Goal: Task Accomplishment & Management: Manage account settings

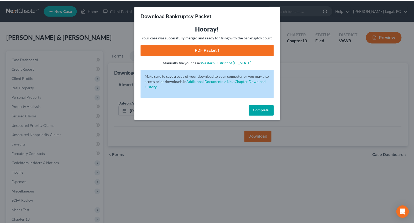
scroll to position [64, 0]
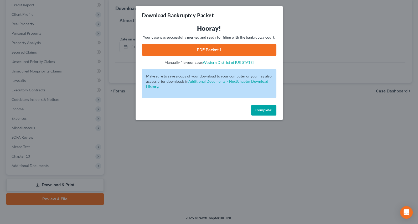
click at [120, 133] on div "Download Bankruptcy Packet Hooray! Your case was successfully merged and ready …" at bounding box center [209, 112] width 418 height 224
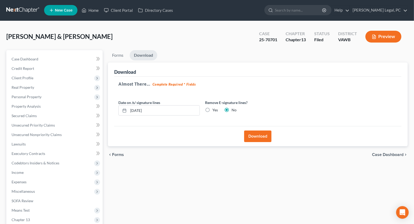
scroll to position [0, 0]
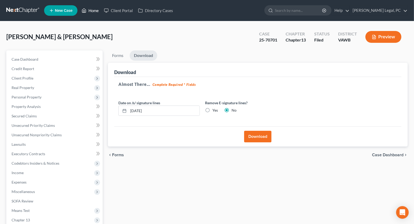
click at [94, 11] on link "Home" at bounding box center [90, 10] width 22 height 9
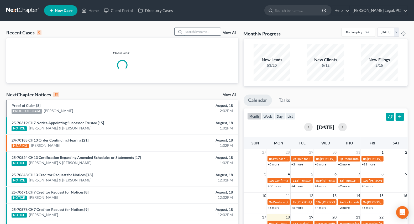
click at [188, 31] on input "search" at bounding box center [202, 32] width 37 height 8
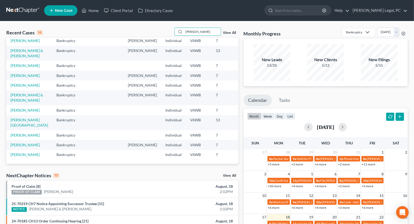
scroll to position [121, 0]
click at [84, 25] on div "Recent Cases 14 [PERSON_NAME] View All Name unfold_more expand_more expand_less…" at bounding box center [207, 194] width 414 height 347
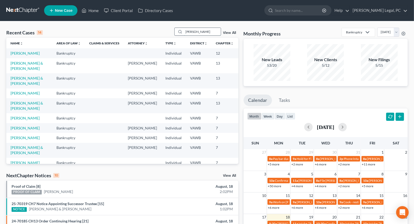
click at [198, 31] on input "[PERSON_NAME]" at bounding box center [202, 32] width 37 height 8
click at [198, 30] on input "[PERSON_NAME]" at bounding box center [202, 32] width 37 height 8
type input "[PERSON_NAME]"
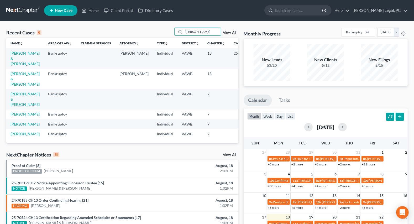
click at [10, 54] on td "[PERSON_NAME] & [PERSON_NAME]" at bounding box center [25, 58] width 38 height 20
click at [16, 55] on link "[PERSON_NAME] & [PERSON_NAME]" at bounding box center [25, 58] width 29 height 15
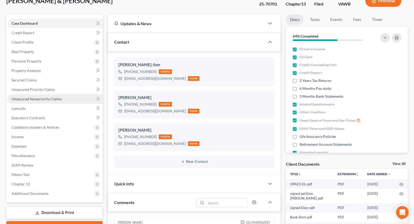
scroll to position [119, 0]
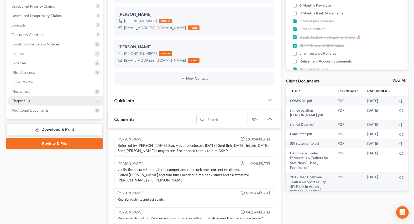
click at [27, 101] on span "Chapter 13" at bounding box center [21, 101] width 18 height 4
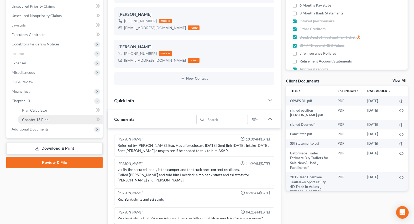
click at [39, 119] on span "Chapter 13 Plan" at bounding box center [35, 119] width 27 height 4
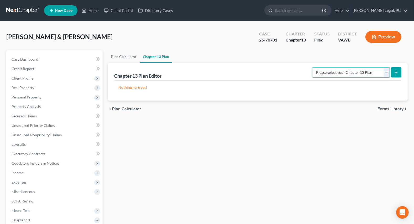
drag, startPoint x: 324, startPoint y: 73, endPoint x: 325, endPoint y: 77, distance: 4.0
click at [324, 73] on select "Please select your Chapter 13 Plan National Form Plan - Official Form 113" at bounding box center [351, 72] width 78 height 11
select select "0"
click at [314, 67] on select "Please select your Chapter 13 Plan National Form Plan - Official Form 113" at bounding box center [351, 72] width 78 height 11
click at [398, 71] on icon "submit" at bounding box center [396, 72] width 4 height 4
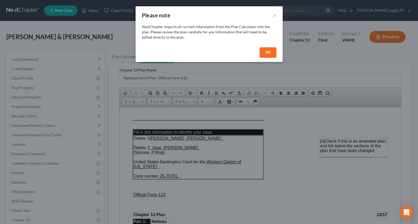
click at [266, 53] on button "OK" at bounding box center [268, 52] width 17 height 11
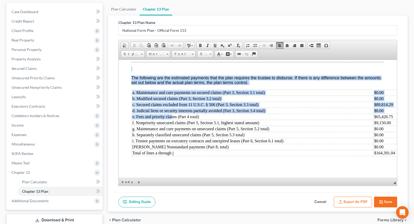
scroll to position [1855, 0]
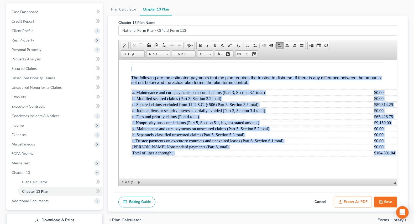
drag, startPoint x: 131, startPoint y: 67, endPoint x: 209, endPoint y: 168, distance: 127.4
click at [183, 54] on span "Font" at bounding box center [181, 54] width 18 height 7
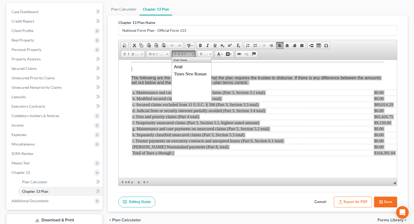
scroll to position [0, 0]
drag, startPoint x: 181, startPoint y: 68, endPoint x: 235, endPoint y: 66, distance: 53.7
click at [181, 68] on span "Arial" at bounding box center [178, 66] width 8 height 4
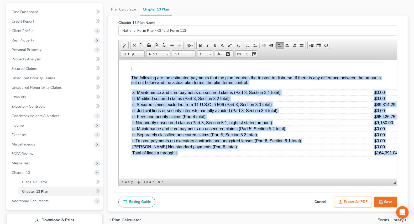
scroll to position [1832, 2]
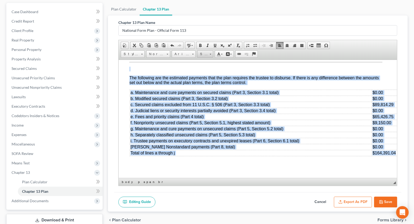
click at [203, 54] on span "Size" at bounding box center [203, 54] width 11 height 7
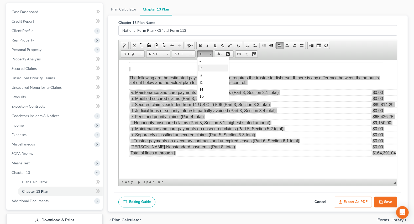
scroll to position [24, 0]
click at [203, 85] on span "16" at bounding box center [201, 85] width 4 height 4
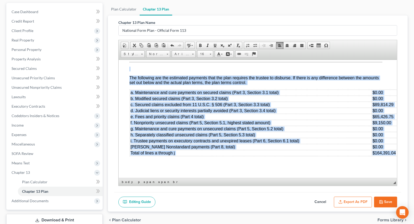
scroll to position [1832, 4]
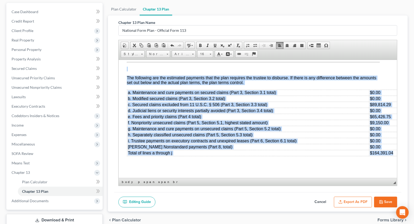
click at [297, 71] on p at bounding box center [253, 68] width 253 height 5
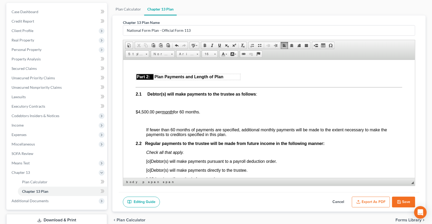
scroll to position [286, 2]
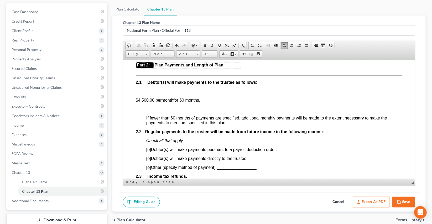
click at [155, 94] on p at bounding box center [274, 91] width 256 height 5
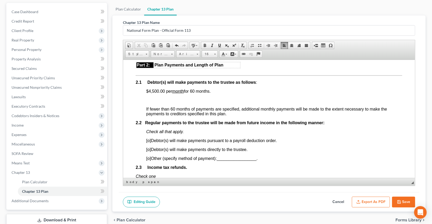
click at [148, 103] on p at bounding box center [269, 100] width 267 height 5
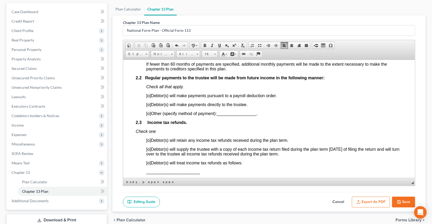
scroll to position [334, 2]
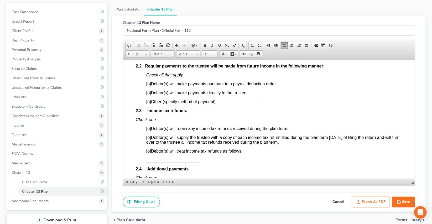
click at [147, 95] on span "[o]" at bounding box center [148, 92] width 5 height 4
click at [147, 131] on span "[o]" at bounding box center [148, 128] width 5 height 4
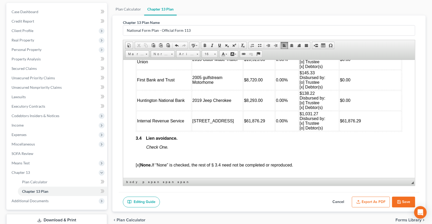
scroll to position [812, 2]
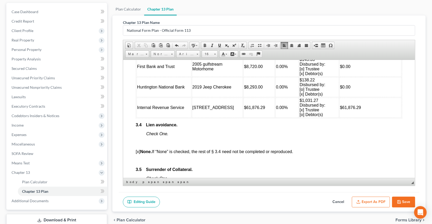
click at [403, 201] on button "Save" at bounding box center [403, 202] width 23 height 11
select select "0"
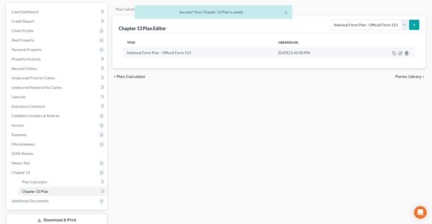
click at [407, 54] on icon "button" at bounding box center [407, 53] width 4 height 4
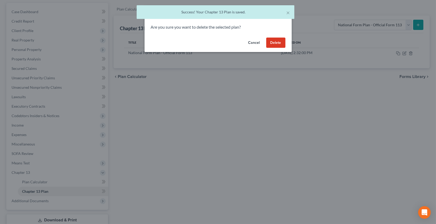
click at [278, 44] on button "Delete" at bounding box center [275, 43] width 19 height 11
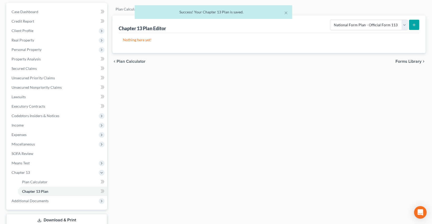
click at [120, 11] on div "× Success! Your Chapter 13 Plan is saved." at bounding box center [213, 13] width 432 height 16
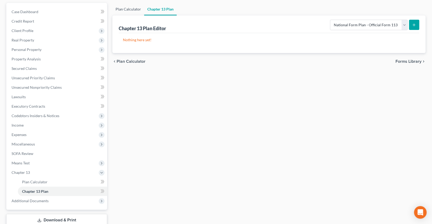
click at [125, 8] on link "Plan Calculator" at bounding box center [128, 9] width 32 height 13
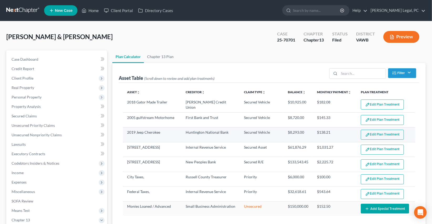
select select "59"
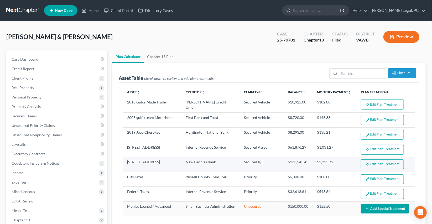
click at [386, 162] on button "Edit Plan Treatment" at bounding box center [382, 165] width 43 height 10
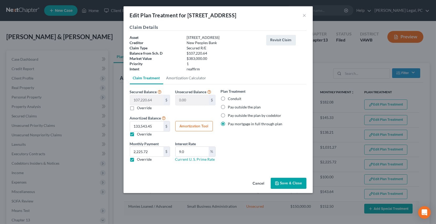
drag, startPoint x: 282, startPoint y: 183, endPoint x: 292, endPoint y: 132, distance: 51.1
click at [282, 182] on button "Save & Close" at bounding box center [289, 183] width 36 height 11
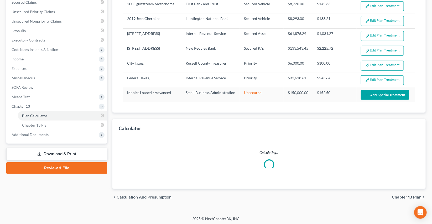
select select "59"
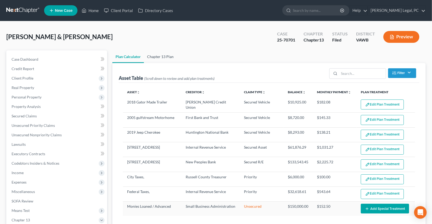
drag, startPoint x: 166, startPoint y: 56, endPoint x: 168, endPoint y: 61, distance: 5.2
click at [166, 56] on link "Chapter 13 Plan" at bounding box center [160, 56] width 33 height 13
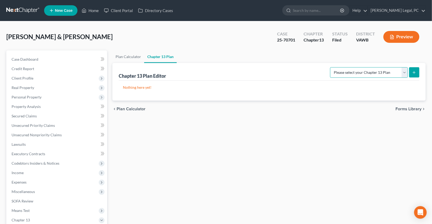
click at [366, 72] on select "Please select your Chapter 13 Plan National Form Plan - Official Form 113" at bounding box center [369, 72] width 78 height 11
click at [24, 87] on span "Real Property" at bounding box center [23, 87] width 23 height 4
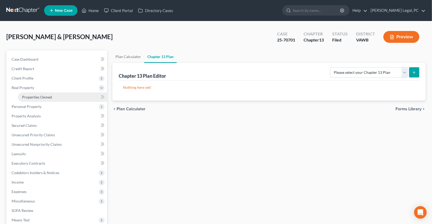
click at [28, 95] on span "Properties Owned" at bounding box center [37, 97] width 30 height 4
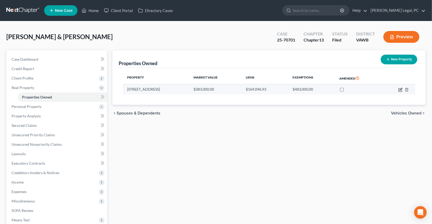
click at [401, 91] on icon "button" at bounding box center [401, 90] width 4 height 4
select select "48"
select select "111"
select select "2"
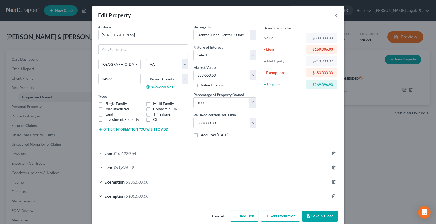
click at [334, 17] on button "×" at bounding box center [336, 15] width 4 height 6
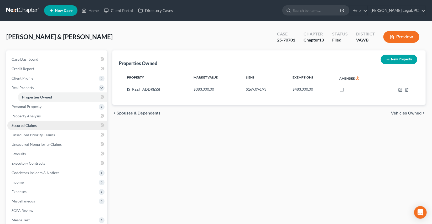
click at [34, 127] on span "Secured Claims" at bounding box center [24, 125] width 25 height 4
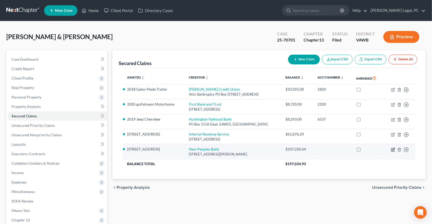
click at [393, 150] on icon "button" at bounding box center [393, 150] width 4 height 4
select select "48"
select select "2"
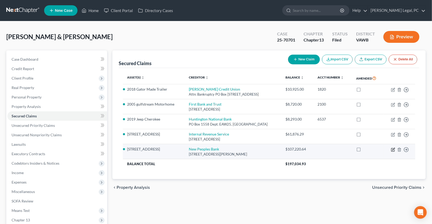
select select "0"
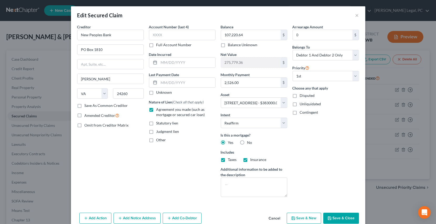
drag, startPoint x: 239, startPoint y: 142, endPoint x: 323, endPoint y: 165, distance: 86.7
click at [247, 145] on label "No" at bounding box center [249, 142] width 5 height 5
click at [249, 144] on input "No" at bounding box center [250, 141] width 3 height 3
radio input "true"
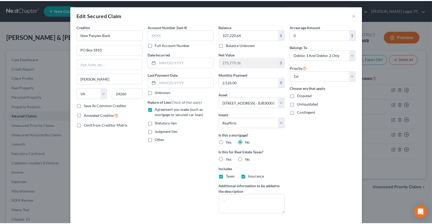
scroll to position [25, 0]
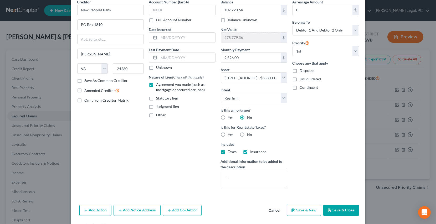
click at [339, 209] on button "Save & Close" at bounding box center [341, 210] width 36 height 11
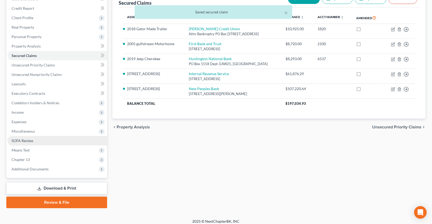
scroll to position [64, 0]
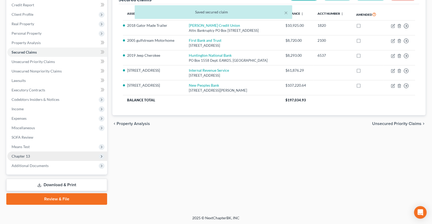
click at [21, 156] on span "Chapter 13" at bounding box center [21, 156] width 18 height 4
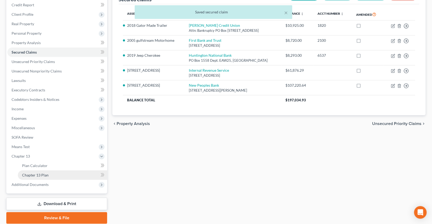
click at [31, 174] on span "Chapter 13 Plan" at bounding box center [35, 175] width 27 height 4
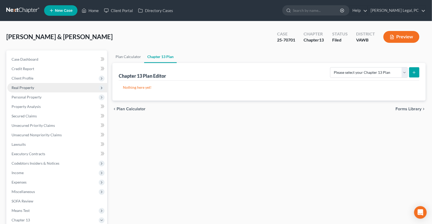
click at [26, 86] on span "Real Property" at bounding box center [23, 87] width 23 height 4
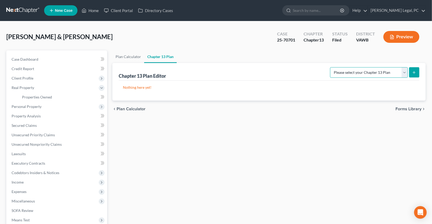
drag, startPoint x: 390, startPoint y: 70, endPoint x: 205, endPoint y: 69, distance: 184.5
click at [390, 70] on select "Please select your Chapter 13 Plan National Form Plan - Official Form 113" at bounding box center [369, 72] width 78 height 11
click at [129, 57] on link "Plan Calculator" at bounding box center [128, 56] width 32 height 13
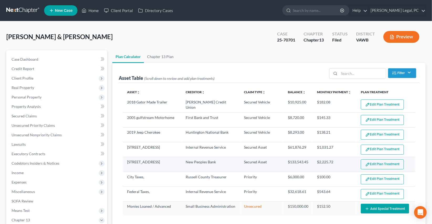
select select "59"
click at [381, 163] on button "Edit Plan Treatment" at bounding box center [382, 165] width 43 height 10
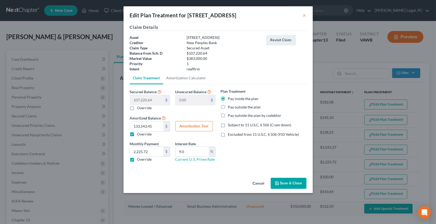
click at [228, 125] on label "Subject to 11 U.S.C. § 506 (Cram down)" at bounding box center [259, 124] width 63 height 5
click at [230, 125] on input "Subject to 11 U.S.C. § 506 (Cram down)" at bounding box center [231, 123] width 3 height 3
checkbox input "true"
click at [284, 183] on button "Save & Close" at bounding box center [289, 183] width 36 height 11
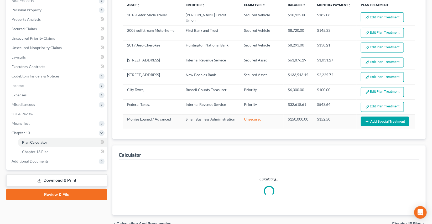
scroll to position [114, 0]
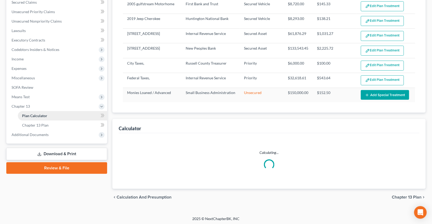
select select "59"
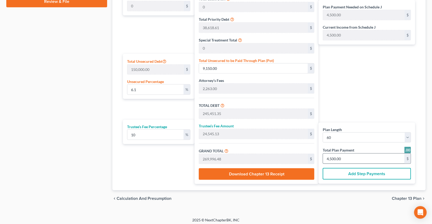
scroll to position [281, 0]
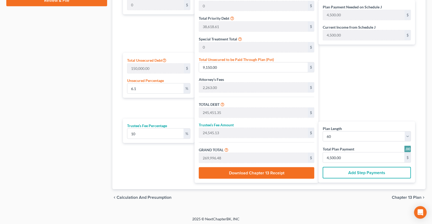
click at [397, 197] on span "Chapter 13 Plan" at bounding box center [407, 198] width 30 height 4
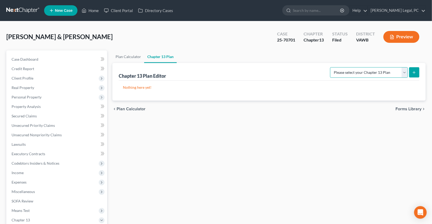
click at [348, 76] on select "Please select your Chapter 13 Plan National Form Plan - Official Form 113" at bounding box center [369, 72] width 78 height 11
select select "0"
click at [332, 67] on select "Please select your Chapter 13 Plan National Form Plan - Official Form 113" at bounding box center [369, 72] width 78 height 11
click at [413, 72] on icon "submit" at bounding box center [414, 72] width 4 height 4
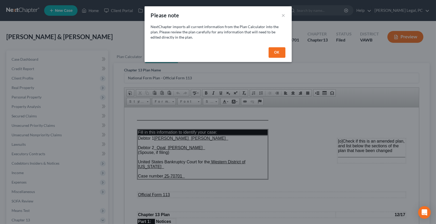
click at [275, 52] on button "OK" at bounding box center [277, 52] width 17 height 11
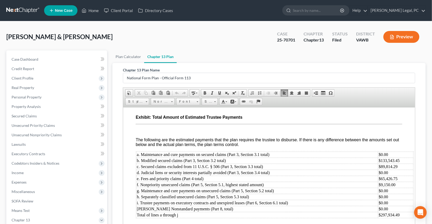
scroll to position [1901, 0]
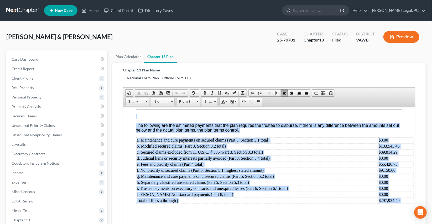
drag, startPoint x: 134, startPoint y: 112, endPoint x: 226, endPoint y: 213, distance: 136.7
click at [194, 101] on span "Font" at bounding box center [186, 101] width 18 height 7
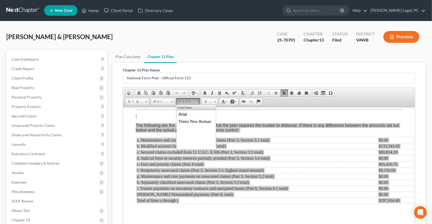
scroll to position [0, 0]
drag, startPoint x: 189, startPoint y: 115, endPoint x: 245, endPoint y: 110, distance: 55.4
click at [189, 115] on link "Arial" at bounding box center [196, 114] width 38 height 7
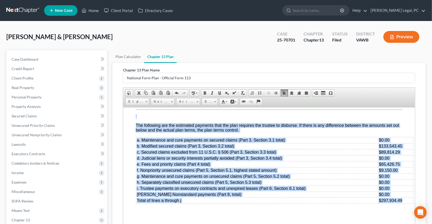
scroll to position [1878, 0]
click at [205, 102] on span "Size" at bounding box center [207, 101] width 11 height 7
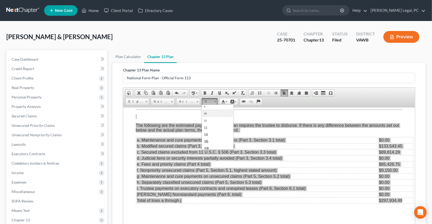
scroll to position [24, 0]
click at [207, 134] on span "16" at bounding box center [206, 133] width 4 height 4
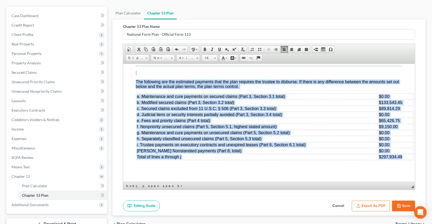
scroll to position [48, 0]
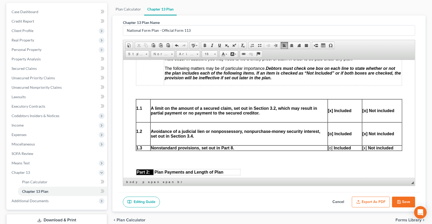
scroll to position [193, 0]
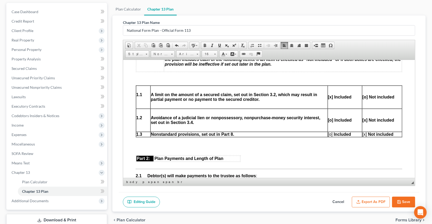
click at [331, 122] on strong "[o] Included" at bounding box center [340, 120] width 24 height 4
copy strong "[o]"
click at [364, 136] on span "[x] Not included" at bounding box center [378, 134] width 31 height 4
paste body
click at [365, 122] on strong "[x] Not included" at bounding box center [379, 120] width 32 height 4
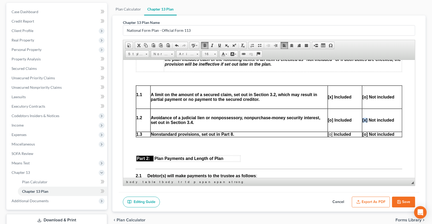
copy strong "[x]"
click at [330, 136] on span "[o] Included" at bounding box center [339, 134] width 23 height 4
click at [329, 90] on p at bounding box center [345, 88] width 35 height 5
click at [365, 90] on p at bounding box center [382, 88] width 39 height 5
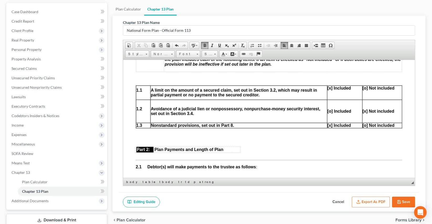
click at [332, 105] on p at bounding box center [345, 102] width 35 height 5
click at [365, 105] on p at bounding box center [382, 102] width 39 height 5
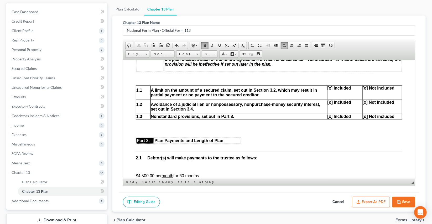
click at [363, 99] on p at bounding box center [382, 97] width 39 height 5
click at [330, 99] on p at bounding box center [345, 97] width 35 height 5
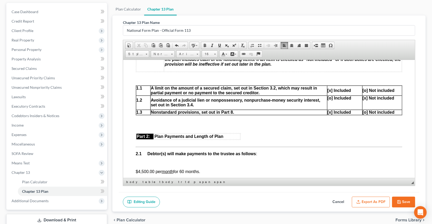
click at [330, 110] on td "[o] Included" at bounding box center [344, 102] width 35 height 14
click at [373, 110] on td "[x] Not included" at bounding box center [383, 102] width 40 height 14
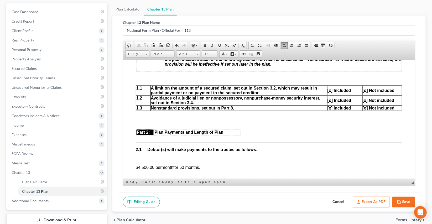
click at [174, 125] on p at bounding box center [269, 119] width 267 height 9
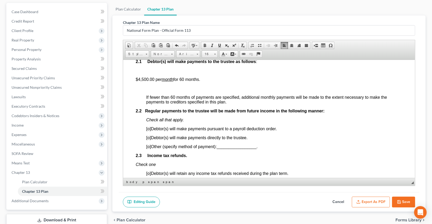
scroll to position [265, 0]
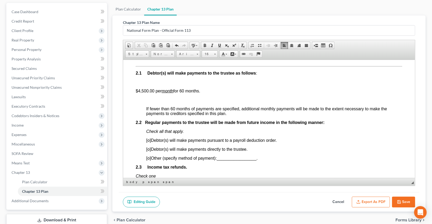
click at [152, 84] on p at bounding box center [274, 82] width 256 height 5
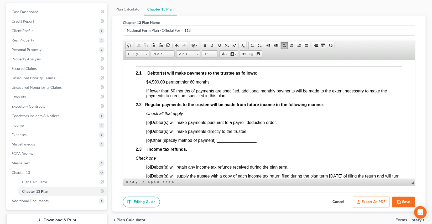
drag, startPoint x: 214, startPoint y: 93, endPoint x: 144, endPoint y: 90, distance: 70.5
click at [152, 134] on span "[o] Debtor(s) will make payments directly to the trustee." at bounding box center [196, 131] width 101 height 4
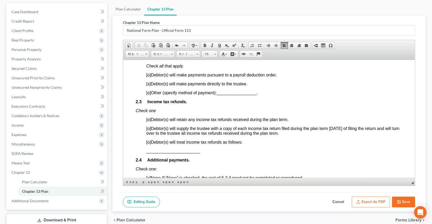
scroll to position [312, 0]
click at [274, 46] on span at bounding box center [276, 45] width 4 height 4
click at [149, 121] on span "[o]" at bounding box center [148, 119] width 5 height 4
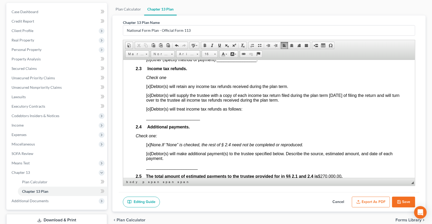
scroll to position [360, 0]
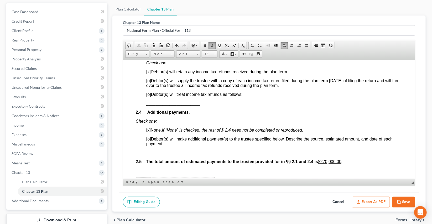
click at [275, 46] on span at bounding box center [276, 45] width 4 height 4
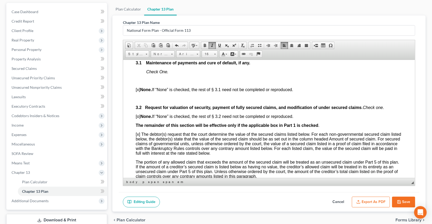
scroll to position [504, 0]
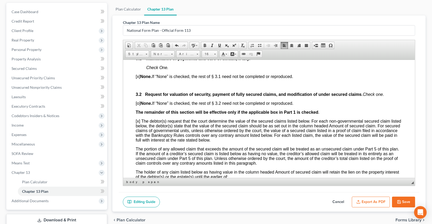
click at [145, 88] on p at bounding box center [269, 85] width 267 height 5
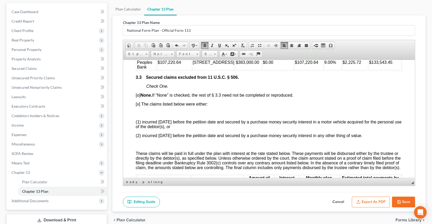
scroll to position [671, 0]
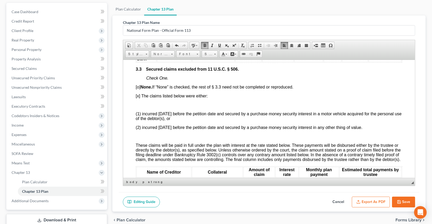
click at [146, 107] on p at bounding box center [269, 105] width 267 height 5
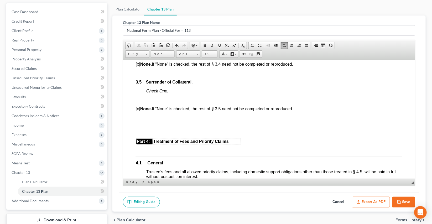
scroll to position [886, 0]
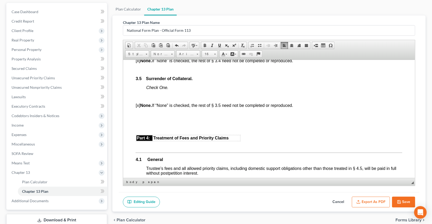
click at [157, 54] on p at bounding box center [269, 51] width 267 height 5
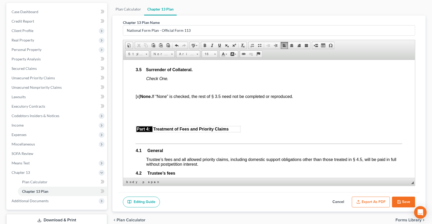
click at [149, 63] on p at bounding box center [269, 60] width 267 height 5
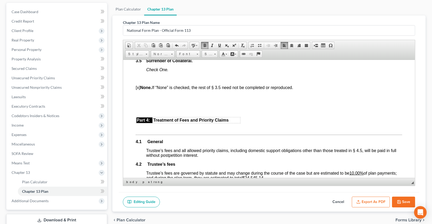
click at [144, 108] on body "Fill in this information to identify your case: Debtor 1 [PERSON_NAME] [PERSON_…" at bounding box center [269, 97] width 267 height 1821
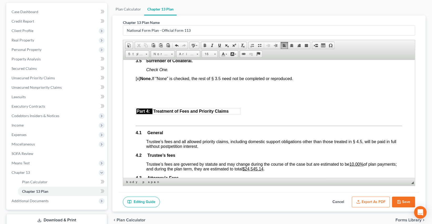
click at [141, 95] on p at bounding box center [269, 89] width 267 height 9
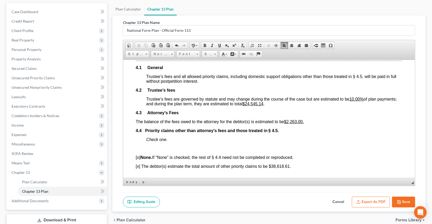
scroll to position [957, 0]
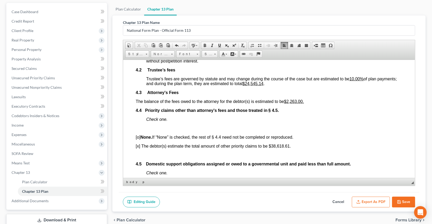
click at [264, 86] on u "$24,545.14" at bounding box center [253, 83] width 21 height 4
click at [134, 137] on html "Fill in this information to identify your case: Debtor 1 [PERSON_NAME] [PERSON_…" at bounding box center [269, 13] width 292 height 1823
drag, startPoint x: 274, startPoint y: 45, endPoint x: 105, endPoint y: 30, distance: 170.4
click at [274, 45] on span at bounding box center [276, 45] width 4 height 4
click at [156, 161] on body "Fill in this information to identify your case: Debtor 1 [PERSON_NAME] [PERSON_…" at bounding box center [269, 14] width 267 height 1798
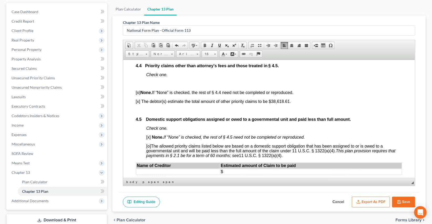
scroll to position [1029, 0]
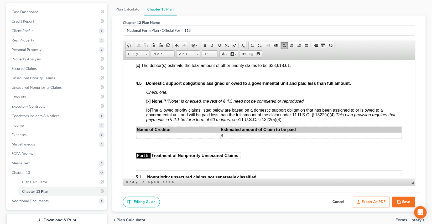
drag, startPoint x: 274, startPoint y: 45, endPoint x: 54, endPoint y: 37, distance: 220.7
click at [274, 45] on span at bounding box center [276, 45] width 4 height 4
click at [150, 77] on p at bounding box center [269, 74] width 267 height 5
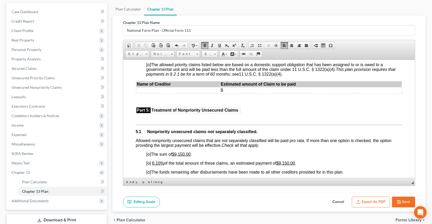
scroll to position [1077, 0]
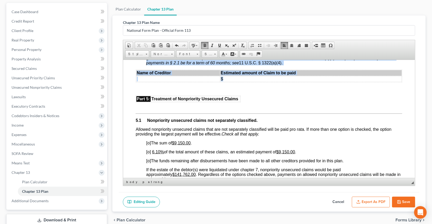
drag, startPoint x: 145, startPoint y: 92, endPoint x: 159, endPoint y: 126, distance: 37.1
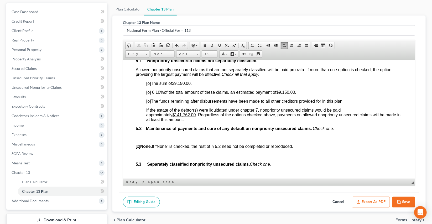
scroll to position [1125, 0]
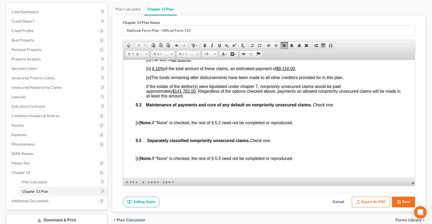
click at [176, 62] on u "$9,150.00" at bounding box center [181, 59] width 19 height 4
drag, startPoint x: 177, startPoint y: 133, endPoint x: 192, endPoint y: 134, distance: 14.2
click at [192, 93] on u "$141,762.00" at bounding box center [184, 91] width 23 height 4
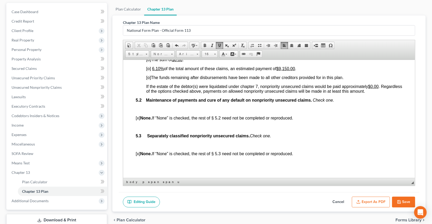
click at [192, 93] on span "If the estate of the debtor(s) were liquidated under chapter 7, nonpriority uns…" at bounding box center [274, 88] width 256 height 9
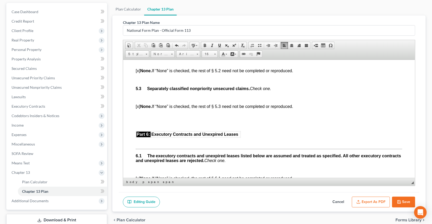
scroll to position [1172, 0]
click at [151, 64] on p at bounding box center [274, 61] width 256 height 5
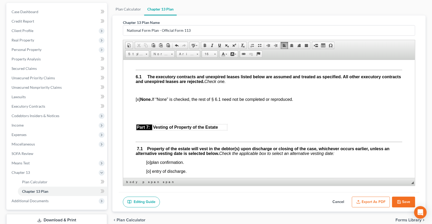
scroll to position [1220, 0]
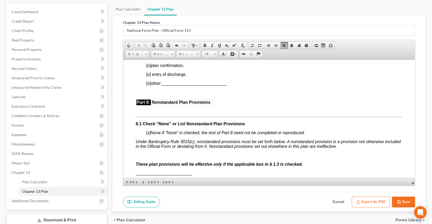
scroll to position [1292, 0]
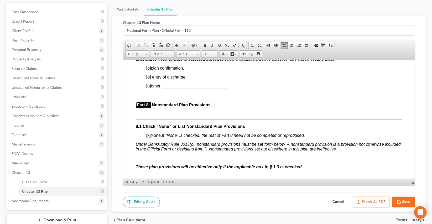
click at [149, 70] on span "[o]" at bounding box center [148, 68] width 5 height 4
copy span "[o]"
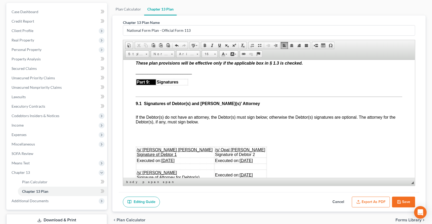
scroll to position [1388, 0]
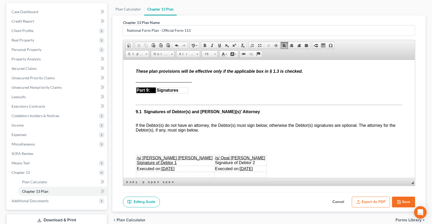
click at [151, 42] on span "[x] None. If “None” is checked, the rest of Part 8 need not be completed or rep…" at bounding box center [225, 39] width 159 height 4
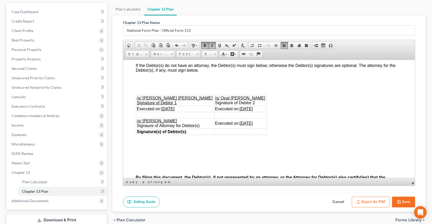
scroll to position [1459, 0]
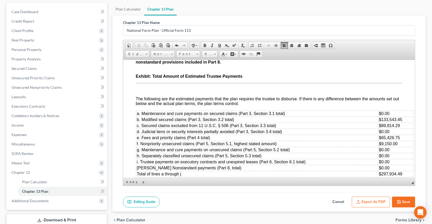
scroll to position [1555, 0]
click at [139, 19] on p at bounding box center [269, 16] width 267 height 5
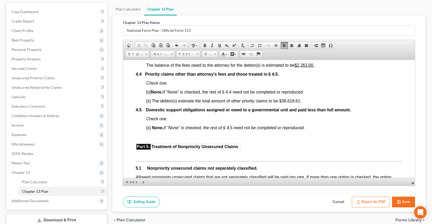
scroll to position [1029, 0]
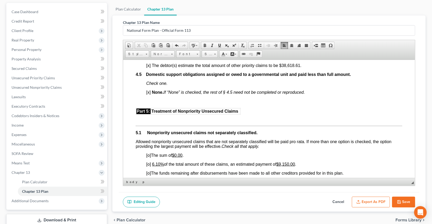
click at [280, 68] on span "[x] The debtor(s) estimate the total amount of other priority claims to be $38,…" at bounding box center [223, 65] width 155 height 4
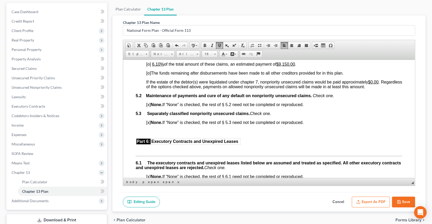
scroll to position [1149, 0]
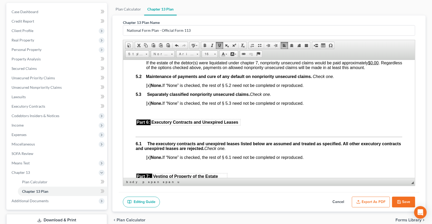
click at [154, 47] on u "6.10%" at bounding box center [158, 45] width 12 height 4
click at [283, 47] on u "$9,150.00" at bounding box center [285, 45] width 19 height 4
click at [150, 47] on span "[o]" at bounding box center [148, 45] width 5 height 4
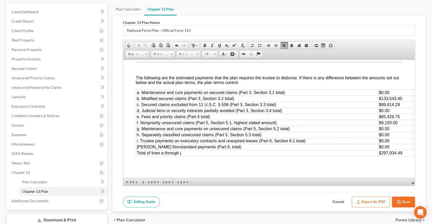
scroll to position [1615, 2]
drag, startPoint x: 400, startPoint y: 99, endPoint x: 380, endPoint y: 100, distance: 20.1
click at [380, 102] on td "$89,814.29" at bounding box center [396, 105] width 35 height 6
drag, startPoint x: 403, startPoint y: 112, endPoint x: 380, endPoint y: 112, distance: 23.1
click at [380, 114] on td "$65,426.75" at bounding box center [396, 117] width 35 height 6
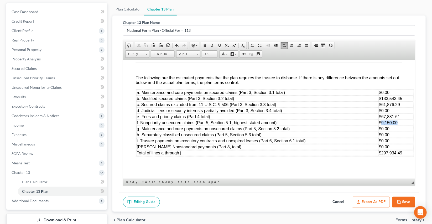
drag, startPoint x: 398, startPoint y: 116, endPoint x: 380, endPoint y: 117, distance: 17.7
click at [380, 120] on td "$9,150.00" at bounding box center [396, 123] width 35 height 6
drag, startPoint x: 403, startPoint y: 150, endPoint x: 382, endPoint y: 151, distance: 20.8
click at [382, 151] on td "$297,934.49" at bounding box center [396, 153] width 35 height 6
click at [406, 200] on button "Save" at bounding box center [403, 202] width 23 height 11
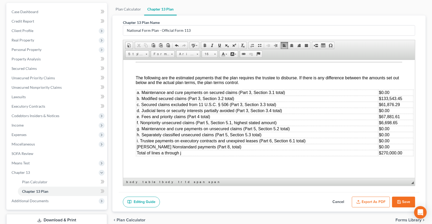
select select "0"
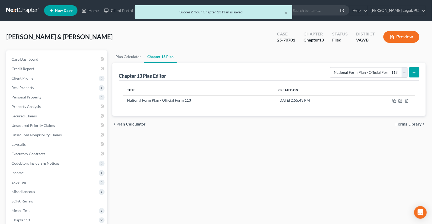
scroll to position [0, 0]
click at [284, 13] on div "Success! Your Chapter 13 Plan is saved." at bounding box center [213, 11] width 149 height 5
click at [286, 13] on button "×" at bounding box center [287, 12] width 4 height 6
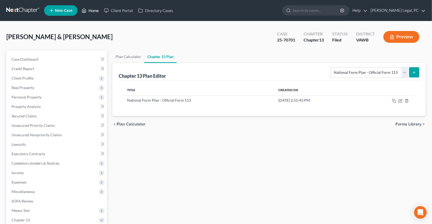
click at [90, 11] on link "Home" at bounding box center [90, 10] width 22 height 9
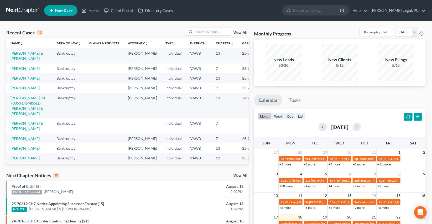
click at [28, 78] on link "[PERSON_NAME]" at bounding box center [25, 78] width 29 height 4
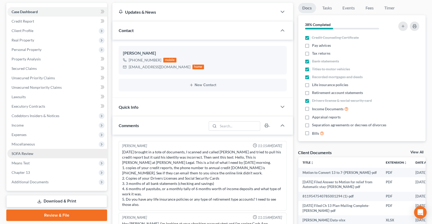
scroll to position [232, 0]
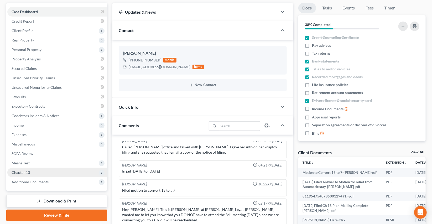
click at [27, 173] on span "Chapter 13" at bounding box center [21, 172] width 18 height 4
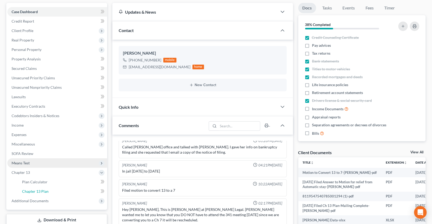
click at [30, 192] on span "Chapter 13 Plan" at bounding box center [35, 191] width 27 height 4
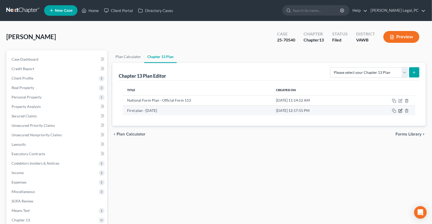
click at [400, 109] on icon "button" at bounding box center [401, 111] width 4 height 4
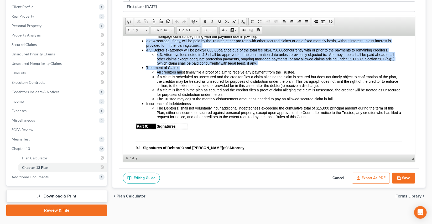
scroll to position [1195, 0]
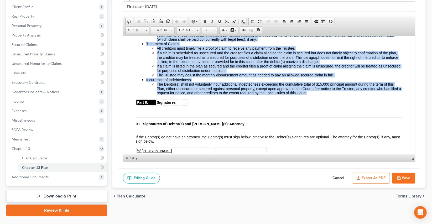
drag, startPoint x: 145, startPoint y: 86, endPoint x: 317, endPoint y: 117, distance: 174.9
click at [317, 95] on ul "3.1 Mortgage Creditor Class 1: The first two mortgage payments due after filing…" at bounding box center [269, 30] width 267 height 130
copy ul "6.6: Loremipsu, do sit, amet co adip el sed Doeiusm tempor inc utla etdo magna …"
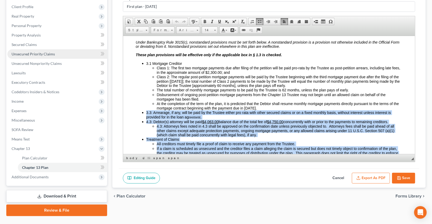
scroll to position [0, 0]
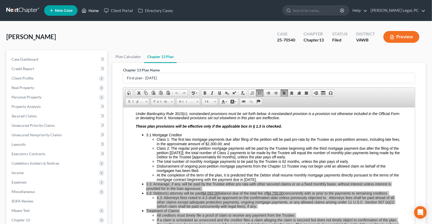
click at [93, 12] on link "Home" at bounding box center [90, 10] width 22 height 9
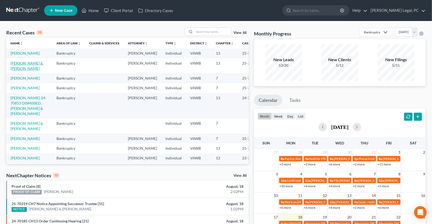
click at [25, 63] on link "[PERSON_NAME] & [PERSON_NAME]" at bounding box center [27, 66] width 33 height 10
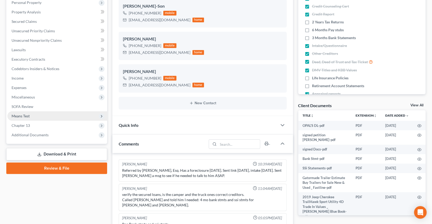
scroll to position [119, 0]
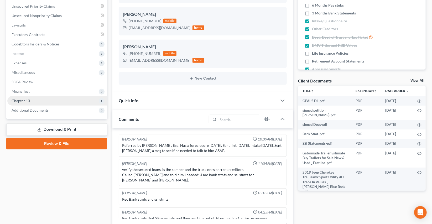
click at [35, 99] on span "Chapter 13" at bounding box center [57, 100] width 100 height 9
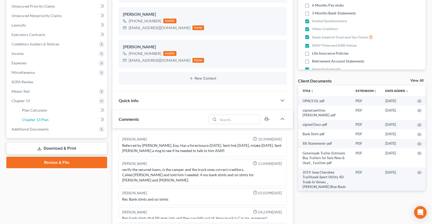
click at [39, 118] on span "Chapter 13 Plan" at bounding box center [35, 119] width 27 height 4
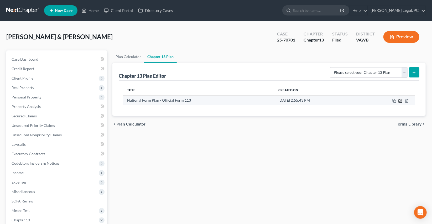
click at [401, 102] on icon "button" at bounding box center [401, 101] width 4 height 4
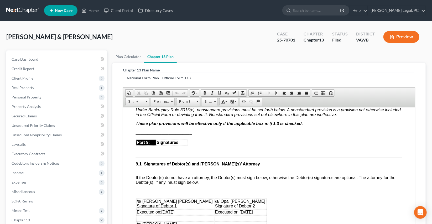
scroll to position [1386, 0]
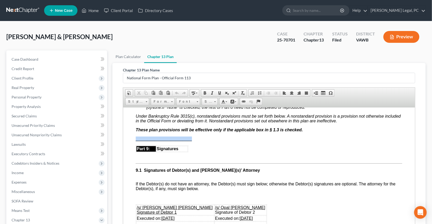
drag, startPoint x: 194, startPoint y: 193, endPoint x: 131, endPoint y: 188, distance: 63.3
paste body
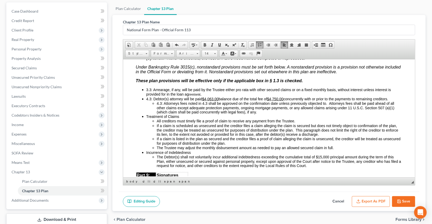
click at [403, 200] on button "Save" at bounding box center [403, 201] width 23 height 11
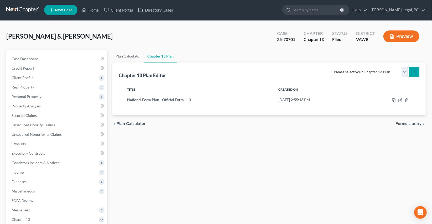
scroll to position [0, 0]
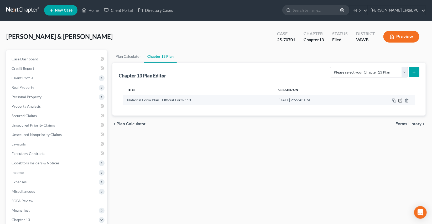
click at [402, 100] on icon "button" at bounding box center [401, 101] width 4 height 4
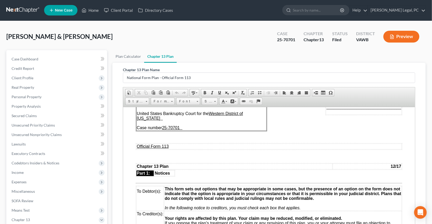
scroll to position [24, 0]
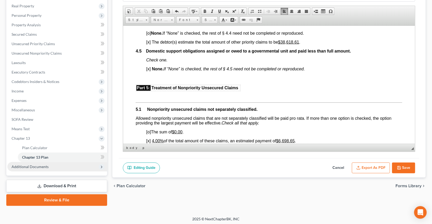
scroll to position [83, 0]
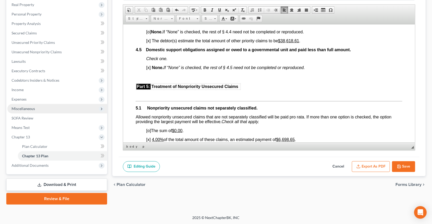
click at [29, 106] on span "Miscellaneous" at bounding box center [57, 108] width 100 height 9
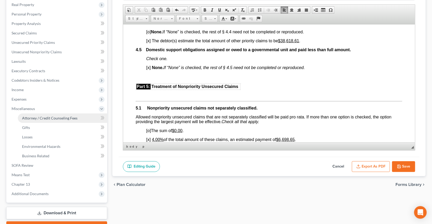
click at [39, 117] on span "Attorney / Credit Counseling Fees" at bounding box center [49, 118] width 55 height 4
select select "0"
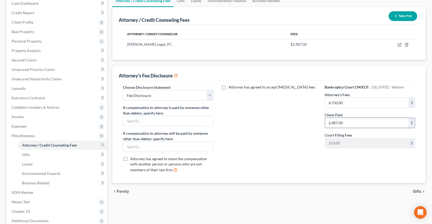
scroll to position [71, 0]
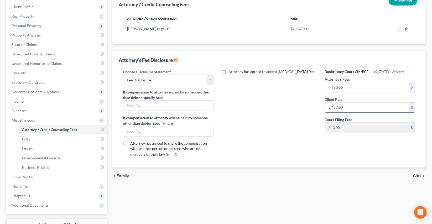
click at [351, 107] on input "2,487.00" at bounding box center [367, 108] width 84 height 10
click at [351, 106] on input "2,487.00" at bounding box center [367, 108] width 84 height 10
type input "2,263"
drag, startPoint x: 30, startPoint y: 201, endPoint x: 29, endPoint y: 196, distance: 5.0
click at [30, 201] on span "Additional Documents" at bounding box center [57, 205] width 100 height 9
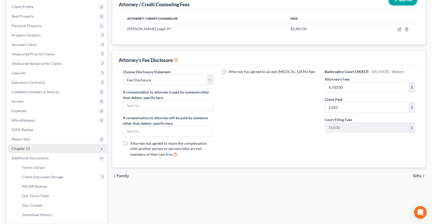
click at [21, 147] on span "Chapter 13" at bounding box center [21, 148] width 18 height 4
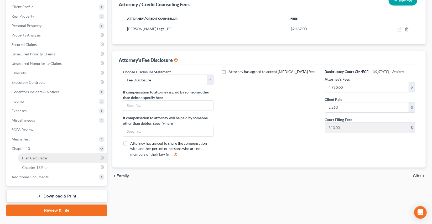
drag, startPoint x: 31, startPoint y: 156, endPoint x: 52, endPoint y: 161, distance: 21.2
click at [31, 157] on span "Plan Calculator" at bounding box center [34, 158] width 25 height 4
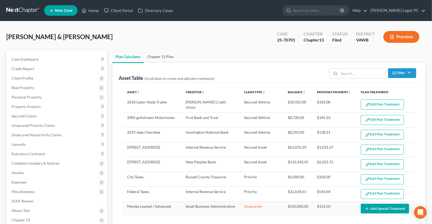
click at [167, 57] on link "Chapter 13 Plan" at bounding box center [160, 56] width 33 height 13
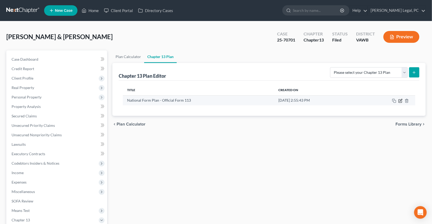
click at [402, 101] on icon "button" at bounding box center [401, 101] width 4 height 4
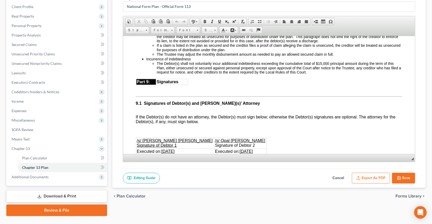
scroll to position [1457, 0]
click at [209, 7] on u "$4,063.00" at bounding box center [210, 5] width 16 height 4
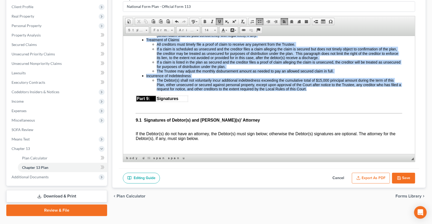
scroll to position [1433, 0]
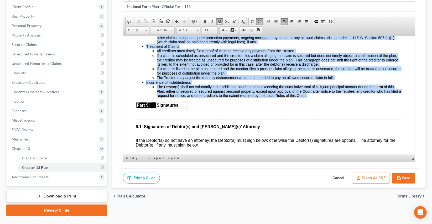
drag, startPoint x: 314, startPoint y: 106, endPoint x: 144, endPoint y: 70, distance: 174.3
drag, startPoint x: 210, startPoint y: 28, endPoint x: 86, endPoint y: 3, distance: 126.5
click at [210, 28] on span "14" at bounding box center [207, 30] width 11 height 7
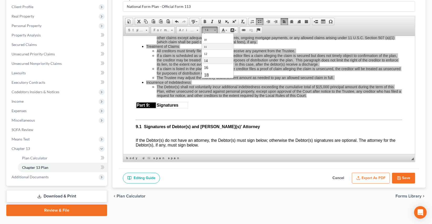
scroll to position [29, 0]
click at [208, 56] on span "16" at bounding box center [206, 56] width 4 height 4
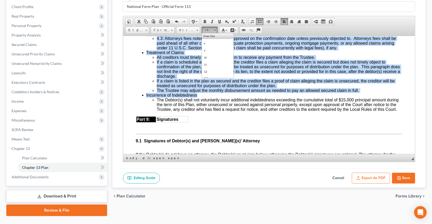
scroll to position [1438, 0]
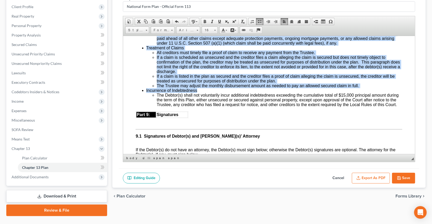
click at [212, 45] on li "4.3: Debtor(s) attorney will be paid $2,263.00 balance due of the total fee of …" at bounding box center [274, 34] width 256 height 24
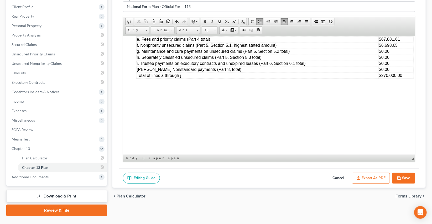
scroll to position [1773, 0]
click at [399, 178] on polyline "button" at bounding box center [399, 178] width 2 height 1
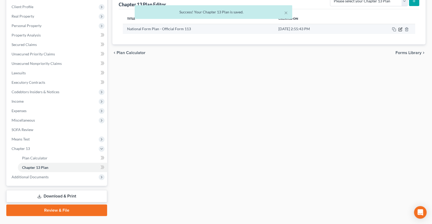
click at [402, 29] on icon "button" at bounding box center [401, 29] width 4 height 4
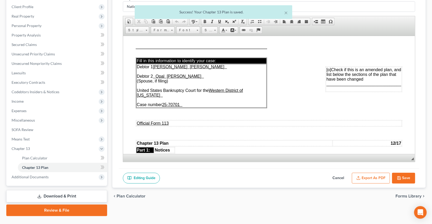
scroll to position [0, 0]
click at [373, 179] on button "Export as PDF" at bounding box center [371, 178] width 38 height 11
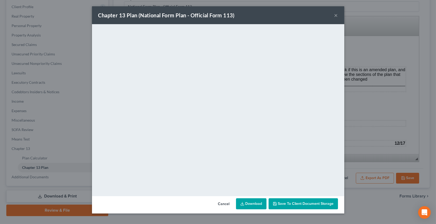
click at [335, 16] on button "×" at bounding box center [336, 15] width 4 height 6
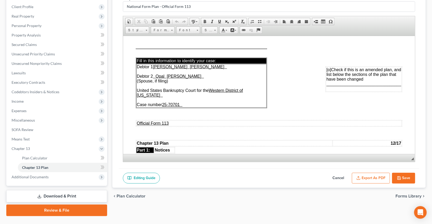
click at [401, 179] on button "Save" at bounding box center [403, 178] width 23 height 11
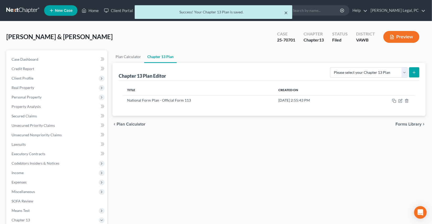
click at [286, 13] on button "×" at bounding box center [287, 12] width 4 height 6
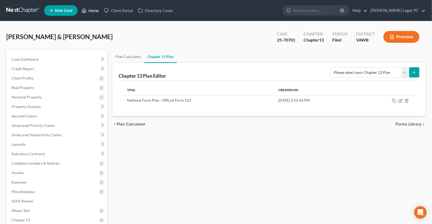
click at [85, 9] on icon at bounding box center [84, 10] width 5 height 6
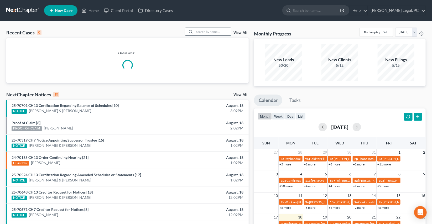
click at [210, 35] on input "search" at bounding box center [212, 32] width 37 height 8
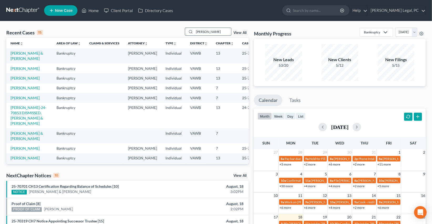
type input "[PERSON_NAME]"
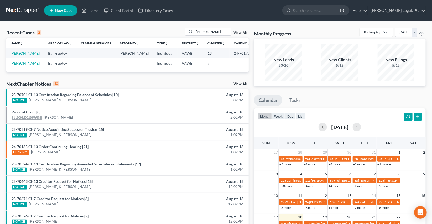
click at [17, 55] on link "[PERSON_NAME]" at bounding box center [25, 53] width 29 height 4
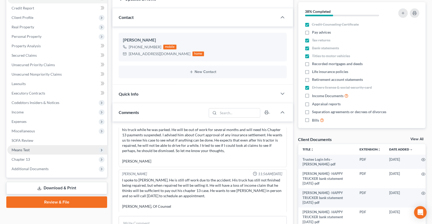
scroll to position [48, 0]
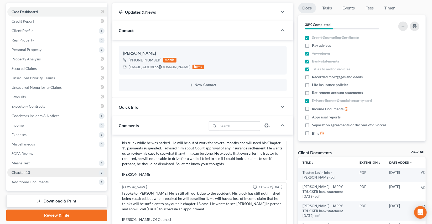
click at [20, 171] on span "Chapter 13" at bounding box center [21, 172] width 18 height 4
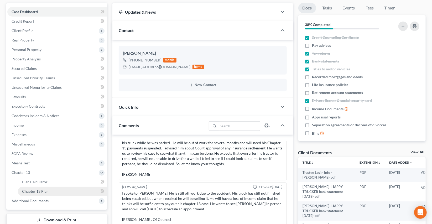
click at [40, 189] on span "Chapter 13 Plan" at bounding box center [35, 191] width 27 height 4
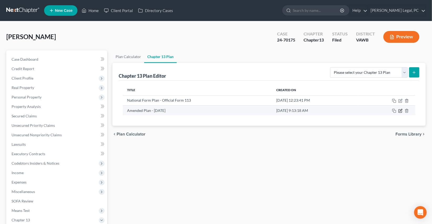
click at [400, 110] on icon "button" at bounding box center [401, 111] width 4 height 4
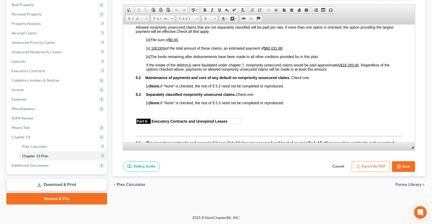
scroll to position [1027, 0]
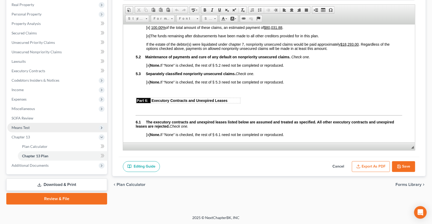
click at [27, 125] on span "Means Test" at bounding box center [21, 127] width 18 height 4
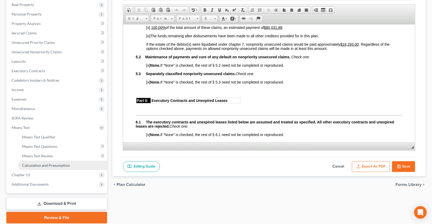
click at [42, 163] on span "Calculation and Presumption" at bounding box center [46, 165] width 48 height 4
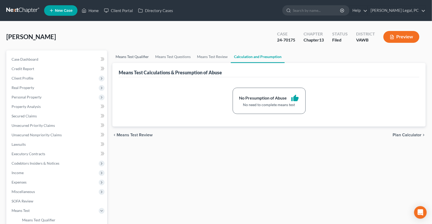
click at [131, 55] on link "Means Test Qualifier" at bounding box center [132, 56] width 40 height 13
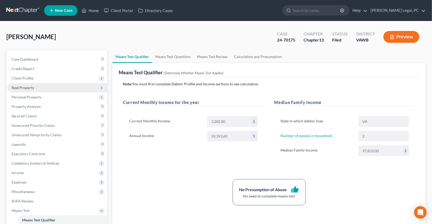
click at [29, 89] on span "Real Property" at bounding box center [23, 87] width 23 height 4
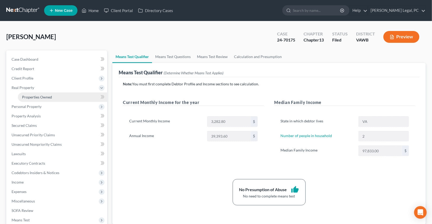
click at [33, 97] on span "Properties Owned" at bounding box center [37, 97] width 30 height 4
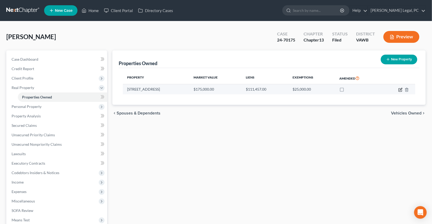
click at [400, 88] on icon "button" at bounding box center [401, 90] width 4 height 4
select select "48"
select select "126"
select select "0"
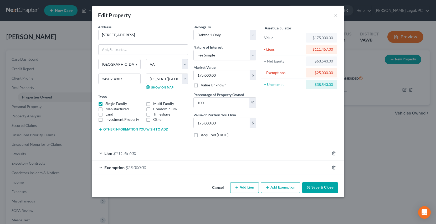
drag, startPoint x: 225, startPoint y: 170, endPoint x: 235, endPoint y: 164, distance: 11.9
click at [225, 170] on div "Exemption $25,000.00" at bounding box center [211, 168] width 238 height 14
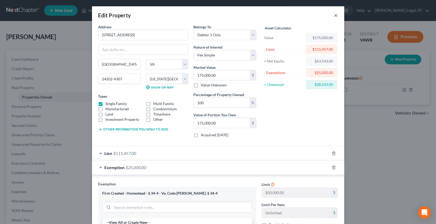
click at [334, 15] on button "×" at bounding box center [336, 15] width 4 height 6
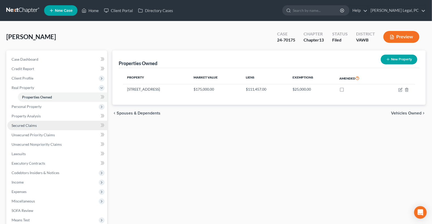
click at [37, 128] on link "Secured Claims" at bounding box center [57, 125] width 100 height 9
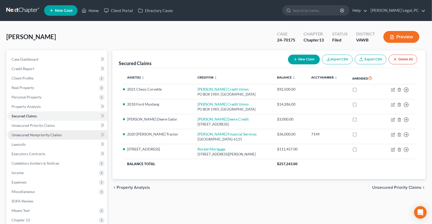
click at [44, 137] on span "Unsecured Nonpriority Claims" at bounding box center [37, 135] width 50 height 4
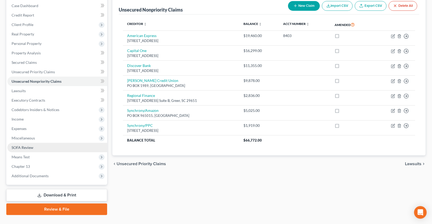
scroll to position [64, 0]
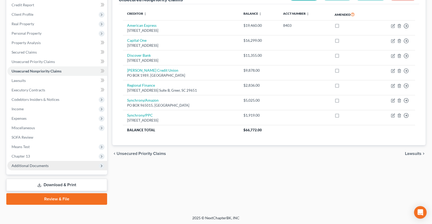
click at [26, 167] on span "Additional Documents" at bounding box center [30, 165] width 37 height 4
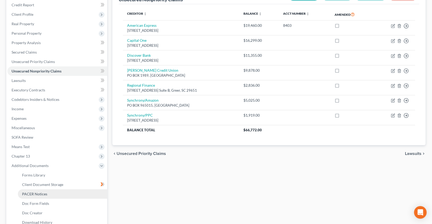
click at [34, 195] on span "PACER Notices" at bounding box center [34, 194] width 25 height 4
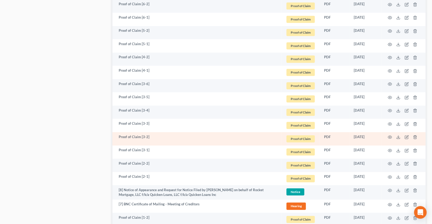
scroll to position [534, 0]
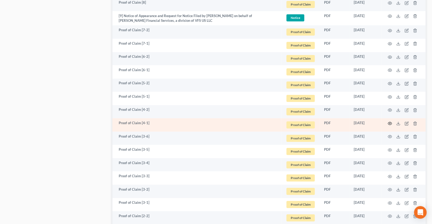
click at [391, 123] on icon "button" at bounding box center [390, 123] width 4 height 4
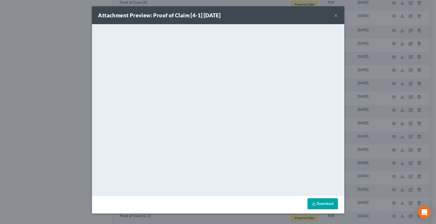
click at [334, 16] on button "×" at bounding box center [336, 15] width 4 height 6
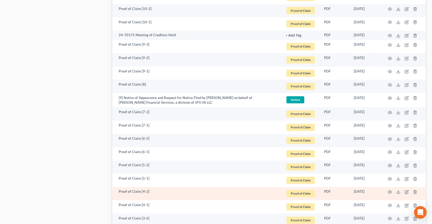
scroll to position [438, 0]
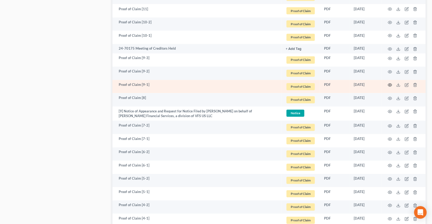
click at [390, 85] on circle "button" at bounding box center [390, 85] width 1 height 1
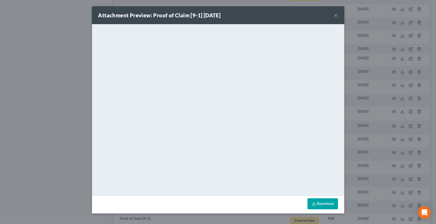
click at [336, 14] on button "×" at bounding box center [336, 15] width 4 height 6
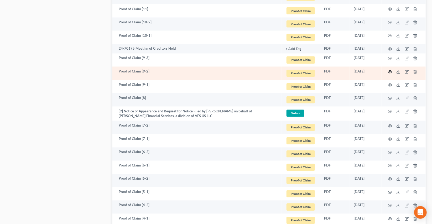
click at [391, 70] on icon "button" at bounding box center [390, 72] width 4 height 4
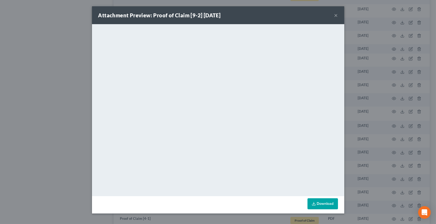
click at [336, 14] on button "×" at bounding box center [336, 15] width 4 height 6
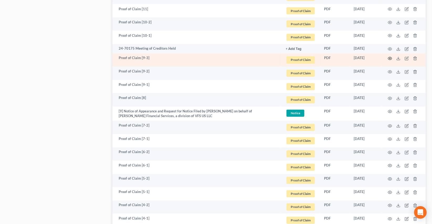
click at [390, 58] on circle "button" at bounding box center [390, 58] width 1 height 1
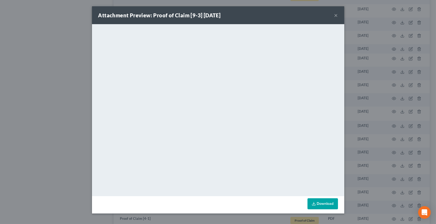
click at [336, 15] on button "×" at bounding box center [336, 15] width 4 height 6
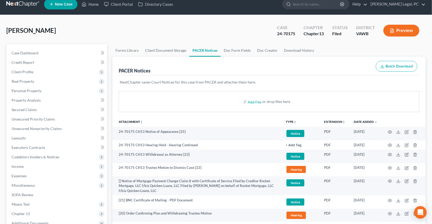
scroll to position [0, 0]
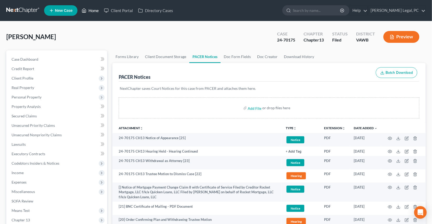
click at [89, 11] on link "Home" at bounding box center [90, 10] width 22 height 9
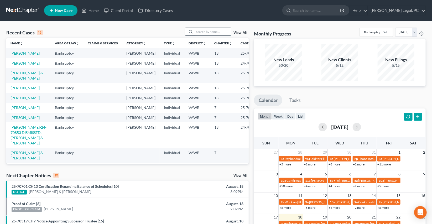
click at [195, 34] on input "search" at bounding box center [212, 32] width 37 height 8
type input "kent"
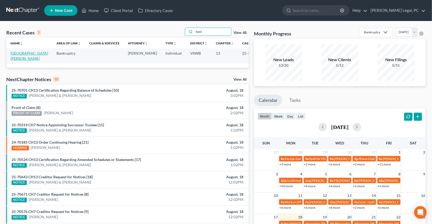
click at [24, 52] on link "[GEOGRAPHIC_DATA][PERSON_NAME]" at bounding box center [30, 56] width 38 height 10
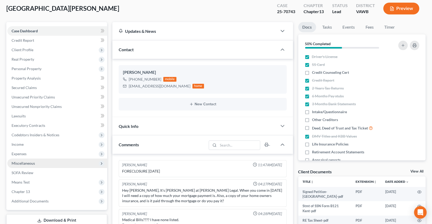
scroll to position [95, 0]
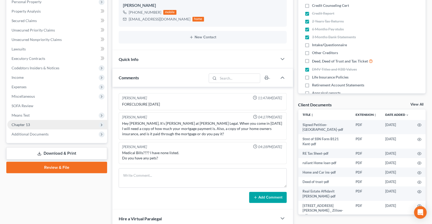
click at [18, 126] on span "Chapter 13" at bounding box center [57, 124] width 100 height 9
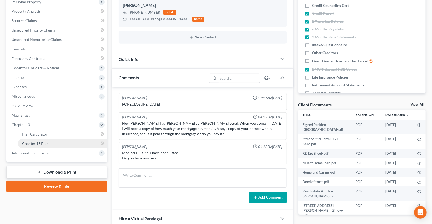
click at [25, 144] on span "Chapter 13 Plan" at bounding box center [35, 143] width 27 height 4
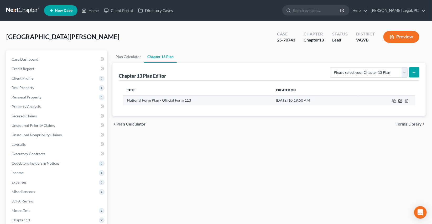
click at [400, 100] on icon "button" at bounding box center [401, 100] width 2 height 2
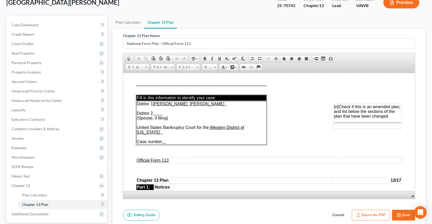
scroll to position [24, 0]
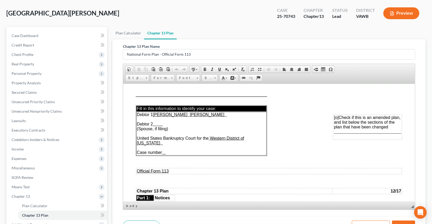
click at [169, 148] on td "Debtor 1 [PERSON_NAME] [PERSON_NAME] Debtor 2 (Spouse, if filing) United States…" at bounding box center [201, 134] width 130 height 44
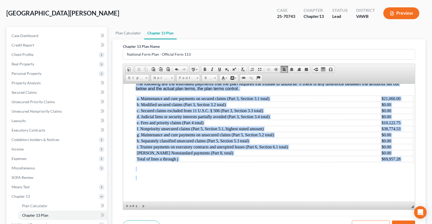
scroll to position [83, 0]
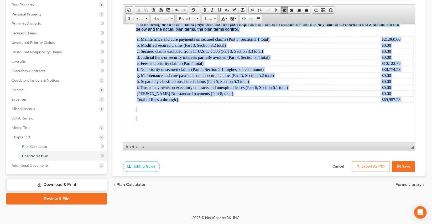
drag, startPoint x: 137, startPoint y: 28, endPoint x: 297, endPoint y: 178, distance: 219.4
click at [180, 17] on span "Font" at bounding box center [186, 18] width 18 height 7
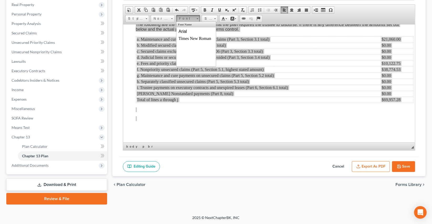
scroll to position [0, 0]
drag, startPoint x: 186, startPoint y: 31, endPoint x: 242, endPoint y: 27, distance: 56.2
click at [186, 31] on span "Arial" at bounding box center [182, 31] width 8 height 4
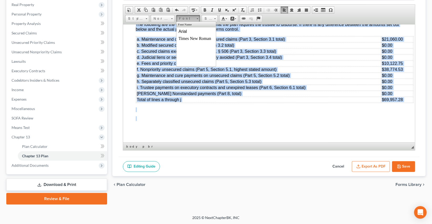
scroll to position [1687, 0]
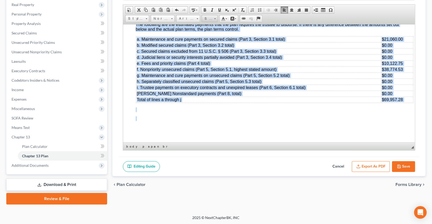
click at [209, 18] on span "Size" at bounding box center [207, 18] width 11 height 7
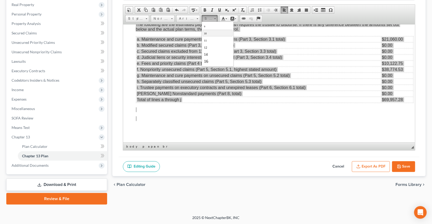
scroll to position [24, 0]
click at [213, 50] on link "16" at bounding box center [218, 50] width 30 height 7
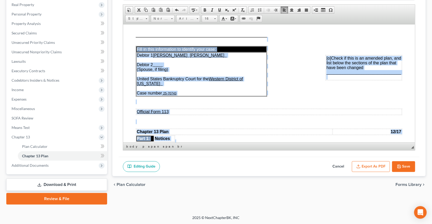
scroll to position [0, 0]
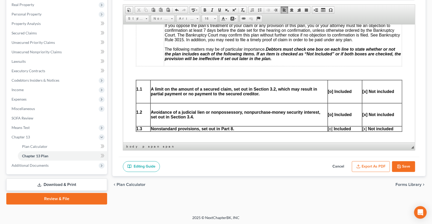
scroll to position [167, 0]
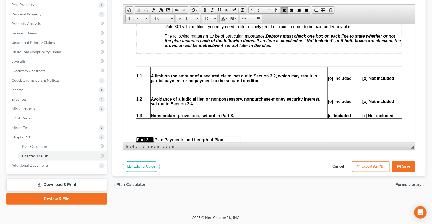
click at [336, 72] on p at bounding box center [345, 69] width 34 height 5
click at [368, 72] on p at bounding box center [382, 69] width 39 height 5
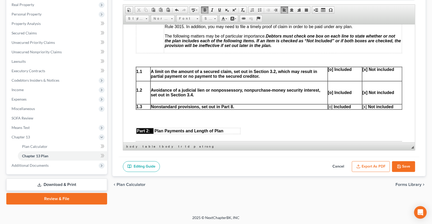
click at [330, 86] on p at bounding box center [345, 83] width 34 height 5
click at [364, 86] on p at bounding box center [382, 83] width 39 height 5
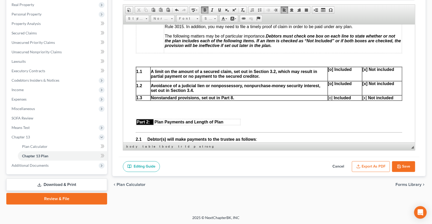
click at [333, 81] on td "[o] Included" at bounding box center [345, 74] width 34 height 14
click at [363, 81] on p at bounding box center [382, 78] width 39 height 5
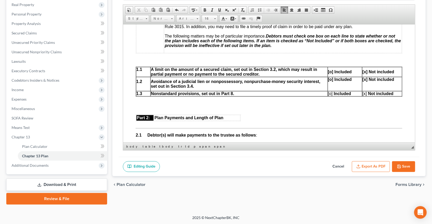
click at [334, 91] on p at bounding box center [345, 88] width 34 height 5
click at [364, 91] on p at bounding box center [382, 88] width 39 height 5
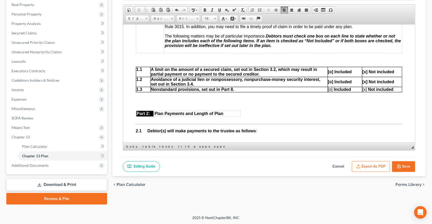
click at [364, 84] on strong "[x] Not included" at bounding box center [379, 81] width 32 height 4
copy strong "[x]"
click at [330, 91] on span "[o] Included" at bounding box center [339, 89] width 23 height 4
click at [330, 84] on strong "[o] Included" at bounding box center [340, 81] width 24 height 4
copy strong "[o]"
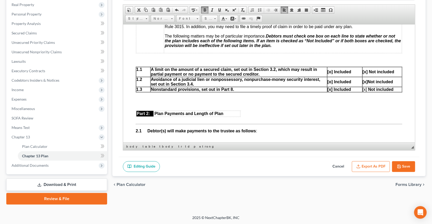
click at [364, 92] on p "[x] Not included" at bounding box center [382, 89] width 39 height 5
click at [152, 106] on p at bounding box center [269, 100] width 267 height 9
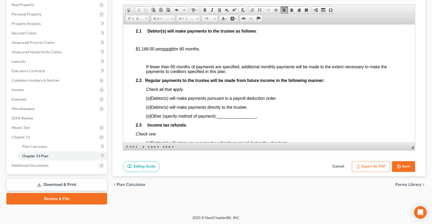
scroll to position [263, 0]
click at [146, 42] on p at bounding box center [274, 39] width 256 height 5
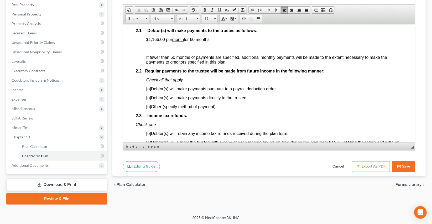
click at [186, 51] on p at bounding box center [269, 48] width 267 height 5
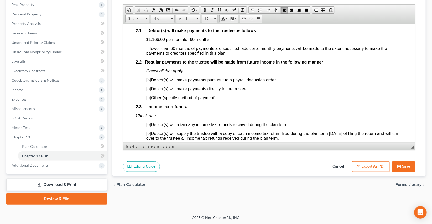
drag, startPoint x: 215, startPoint y: 48, endPoint x: 141, endPoint y: 47, distance: 73.9
click at [149, 91] on span "[o]" at bounding box center [148, 88] width 5 height 4
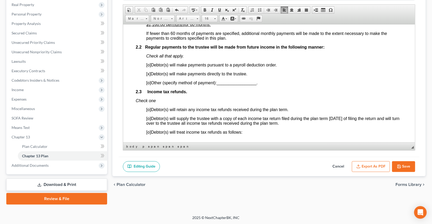
scroll to position [358, 0]
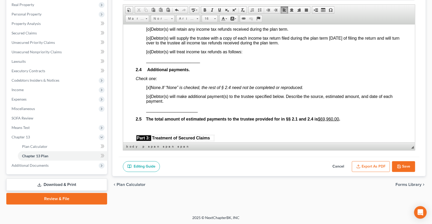
click at [149, 31] on span "[o]" at bounding box center [148, 29] width 5 height 4
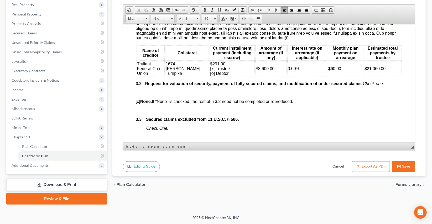
scroll to position [573, 0]
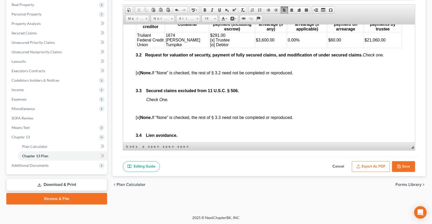
click at [148, 66] on p at bounding box center [269, 64] width 267 height 5
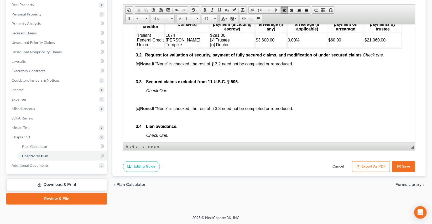
click at [141, 75] on p at bounding box center [269, 72] width 267 height 5
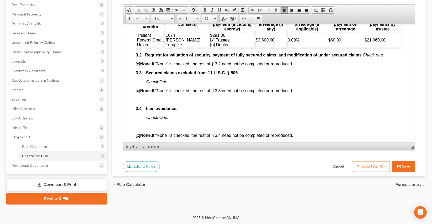
scroll to position [621, 0]
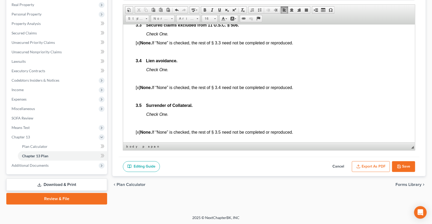
click at [144, 54] on p at bounding box center [269, 51] width 267 height 5
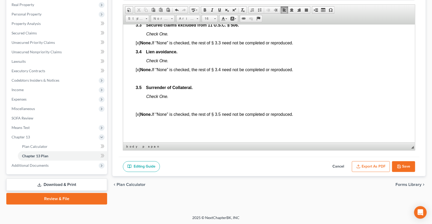
click at [138, 81] on p at bounding box center [269, 78] width 267 height 5
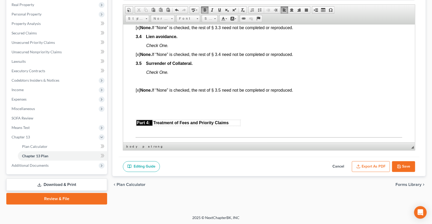
scroll to position [669, 0]
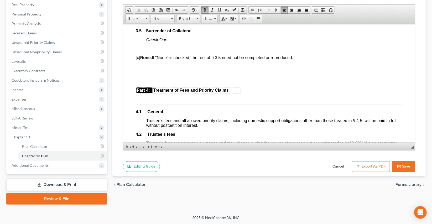
click at [140, 70] on body "Fill in this information to identify your case: Debtor 1 [PERSON_NAME] [PERSON_…" at bounding box center [269, 181] width 267 height 1627
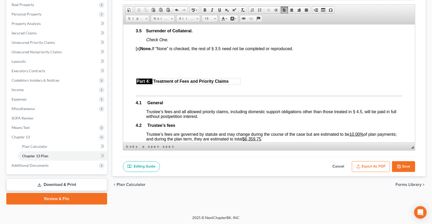
click at [135, 81] on html "Fill in this information to identify your case: Debtor 1 [PERSON_NAME] [PERSON_…" at bounding box center [269, 177] width 292 height 1644
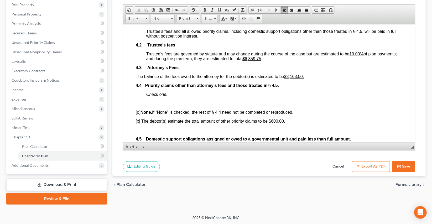
scroll to position [741, 0]
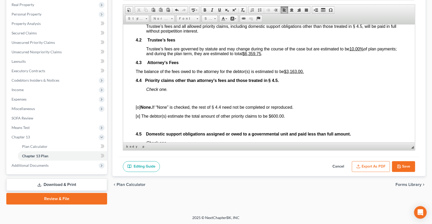
click at [261, 56] on u "$6,359.75" at bounding box center [252, 53] width 19 height 4
click at [135, 97] on html "Fill in this information to identify your case: Debtor 1 [PERSON_NAME] [PERSON_…" at bounding box center [269, 99] width 292 height 1630
click at [279, 10] on link "Increase Indent" at bounding box center [275, 10] width 7 height 7
click at [146, 124] on body "Fill in this information to identify your case: Debtor 1 [PERSON_NAME] [PERSON_…" at bounding box center [269, 98] width 267 height 1605
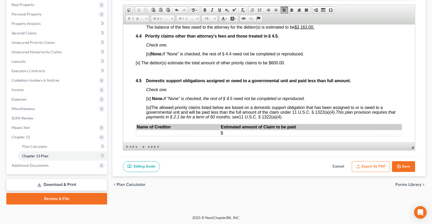
scroll to position [788, 0]
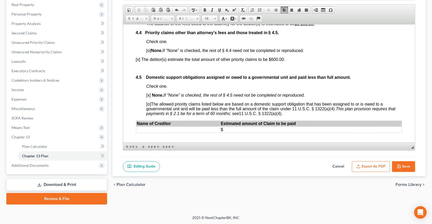
click at [135, 88] on html "Fill in this information to identify your case: Debtor 1 [PERSON_NAME] [PERSON_…" at bounding box center [269, 46] width 292 height 1621
click at [275, 11] on span at bounding box center [276, 10] width 4 height 4
click at [294, 62] on span "[x] The debtor(s) estimate the total amount of other priority claims to be $600…" at bounding box center [221, 59] width 150 height 4
click at [152, 71] on p at bounding box center [269, 68] width 267 height 5
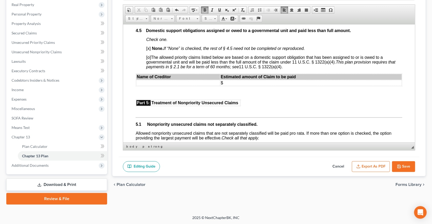
scroll to position [836, 0]
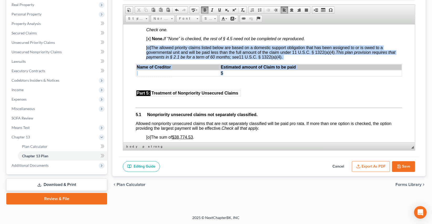
drag, startPoint x: 146, startPoint y: 77, endPoint x: 165, endPoint y: 112, distance: 40.0
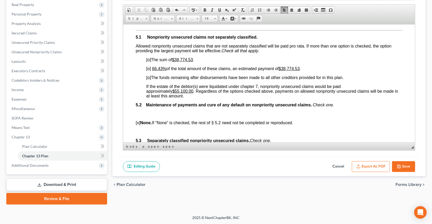
scroll to position [884, 0]
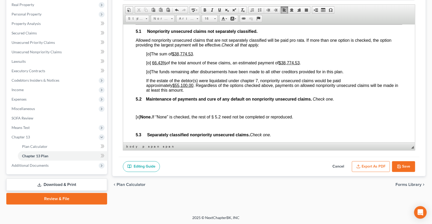
click at [149, 65] on span "[o]" at bounding box center [148, 62] width 5 height 4
click at [177, 56] on u "$38,774.53" at bounding box center [182, 54] width 21 height 4
click at [177, 88] on u "$55,100.00" at bounding box center [183, 85] width 21 height 4
click at [291, 65] on u "$38,774.53" at bounding box center [289, 62] width 21 height 4
click at [155, 65] on u "66.43%" at bounding box center [159, 62] width 14 height 4
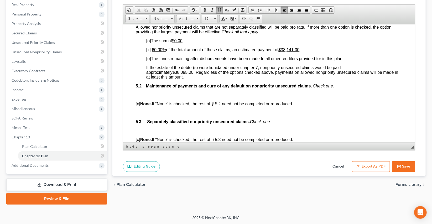
scroll to position [932, 0]
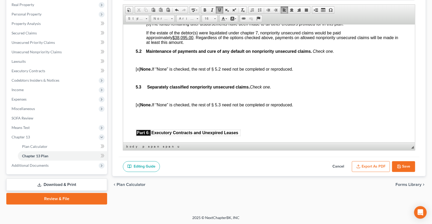
click at [153, 63] on p at bounding box center [274, 60] width 256 height 5
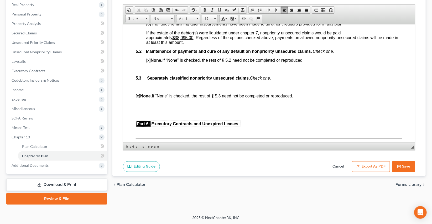
click at [148, 71] on p at bounding box center [269, 69] width 267 height 5
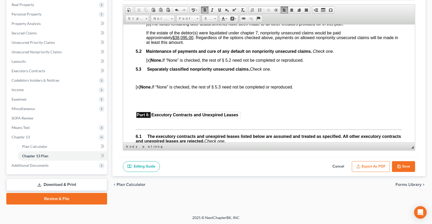
click at [154, 80] on p at bounding box center [274, 78] width 256 height 5
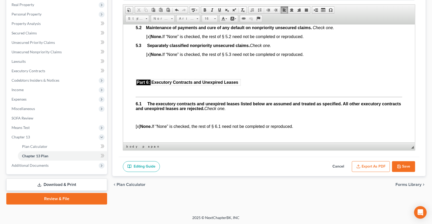
scroll to position [956, 0]
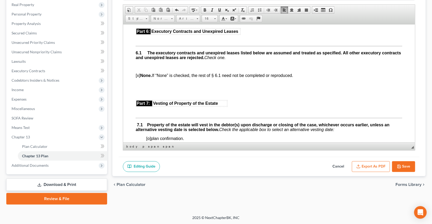
scroll to position [1003, 0]
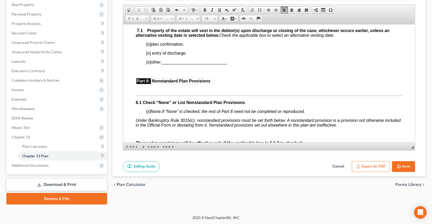
scroll to position [1075, 0]
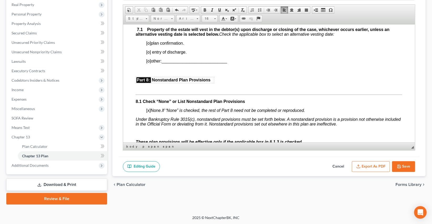
click at [151, 45] on span "[o] plan confirmation." at bounding box center [165, 43] width 38 height 4
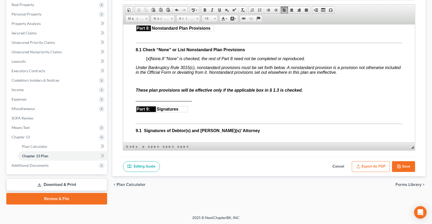
scroll to position [1099, 0]
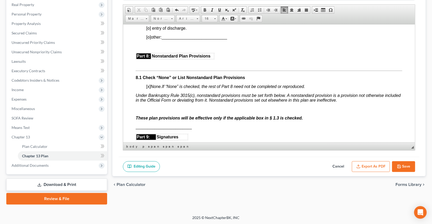
click at [151, 39] on span "[o] other: ____________________________" at bounding box center [186, 37] width 81 height 4
copy span "[o]"
click at [150, 89] on span "[x]" at bounding box center [148, 86] width 4 height 4
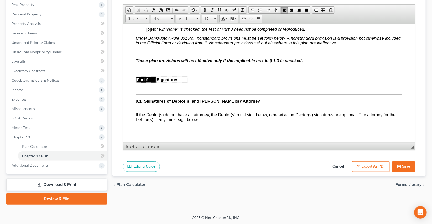
scroll to position [1171, 0]
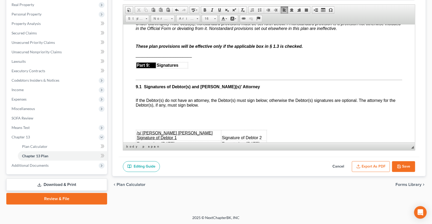
click at [144, 40] on p at bounding box center [269, 37] width 267 height 5
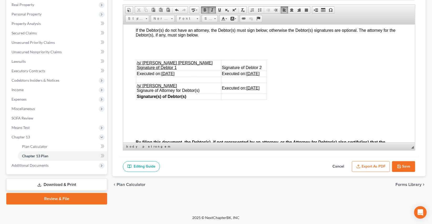
scroll to position [1242, 0]
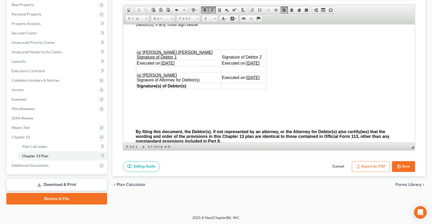
click at [151, 36] on p at bounding box center [269, 33] width 267 height 5
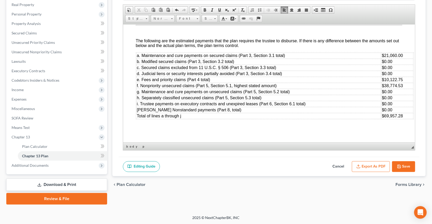
scroll to position [1386, 0]
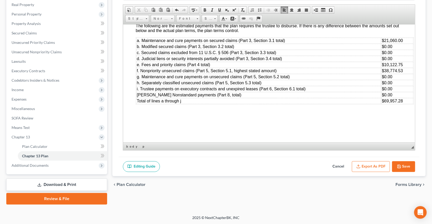
click at [407, 68] on td "$10,122.75" at bounding box center [398, 65] width 32 height 6
drag, startPoint x: 405, startPoint y: 117, endPoint x: 391, endPoint y: 118, distance: 14.5
click at [391, 74] on td "$38,774.53" at bounding box center [398, 71] width 32 height 6
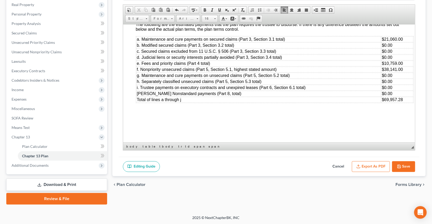
scroll to position [1433, 0]
drag, startPoint x: 406, startPoint y: 102, endPoint x: 393, endPoint y: 103, distance: 13.2
click at [393, 103] on td "$69,957.28" at bounding box center [398, 100] width 32 height 6
click at [406, 169] on button "Save" at bounding box center [403, 166] width 23 height 11
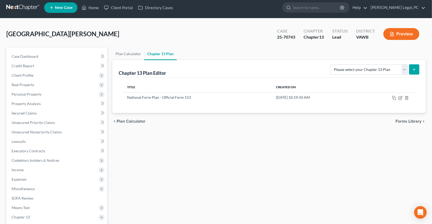
scroll to position [0, 0]
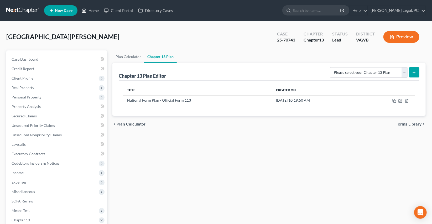
drag, startPoint x: 91, startPoint y: 12, endPoint x: 114, endPoint y: 24, distance: 26.0
click at [91, 12] on link "Home" at bounding box center [90, 10] width 22 height 9
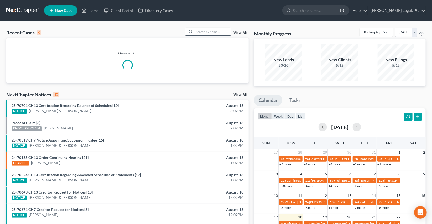
click at [197, 29] on input "search" at bounding box center [212, 32] width 37 height 8
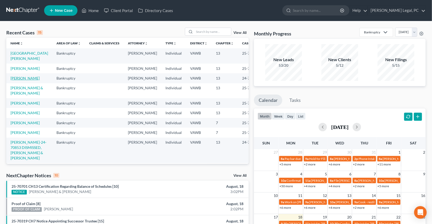
click at [28, 76] on link "[PERSON_NAME]" at bounding box center [25, 78] width 29 height 4
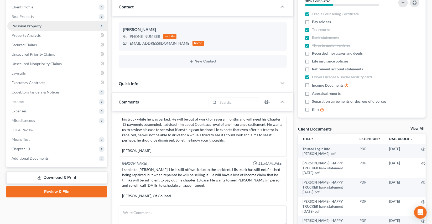
scroll to position [95, 0]
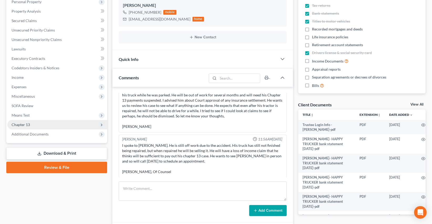
click at [37, 126] on span "Chapter 13" at bounding box center [57, 124] width 100 height 9
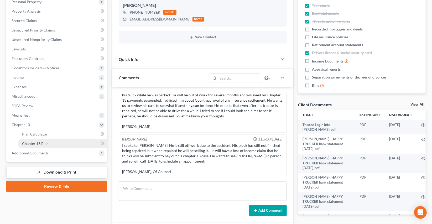
click at [38, 141] on span "Chapter 13 Plan" at bounding box center [35, 143] width 27 height 4
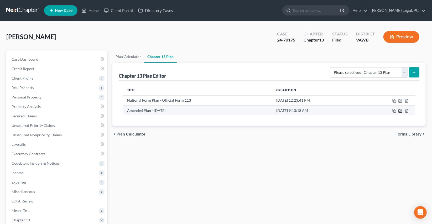
click at [400, 111] on icon "button" at bounding box center [401, 110] width 2 height 2
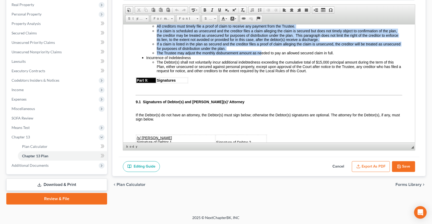
scroll to position [1314, 0]
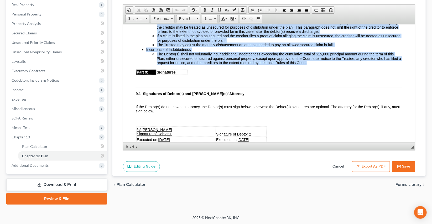
drag, startPoint x: 146, startPoint y: 53, endPoint x: 328, endPoint y: 85, distance: 184.9
click at [328, 65] on ul "3.3: Arrearage, if any, will be paid by the Trustee either pro rata with other …" at bounding box center [269, 24] width 267 height 80
copy ul "2.2: Loremipsu, do sit, amet co adip el sed Doeiusm tempor inc utla etdo magna …"
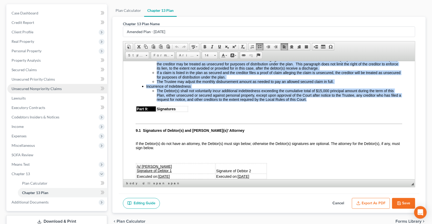
scroll to position [0, 0]
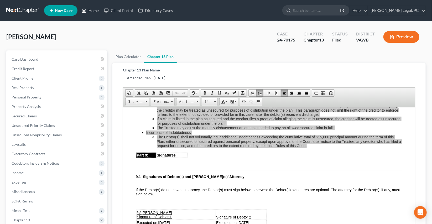
click at [87, 12] on link "Home" at bounding box center [90, 10] width 22 height 9
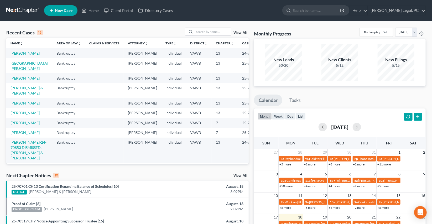
click at [18, 63] on link "[GEOGRAPHIC_DATA][PERSON_NAME]" at bounding box center [30, 66] width 38 height 10
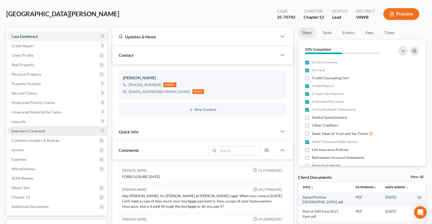
scroll to position [71, 0]
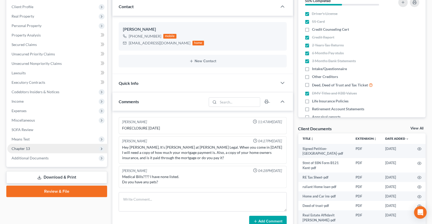
click at [21, 150] on span "Chapter 13" at bounding box center [21, 148] width 18 height 4
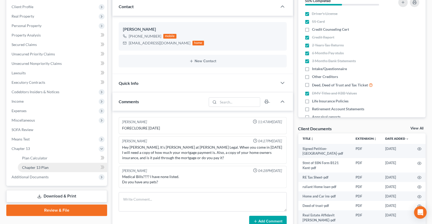
click at [42, 170] on link "Chapter 13 Plan" at bounding box center [62, 167] width 89 height 9
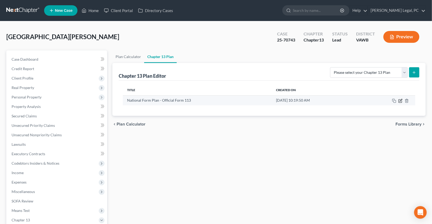
click at [402, 101] on icon "button" at bounding box center [401, 101] width 4 height 4
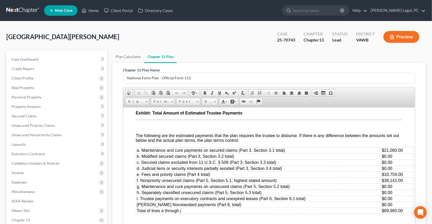
scroll to position [1263, 0]
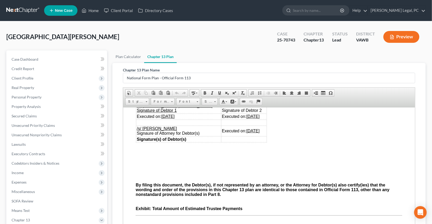
click at [150, 152] on p at bounding box center [269, 149] width 267 height 5
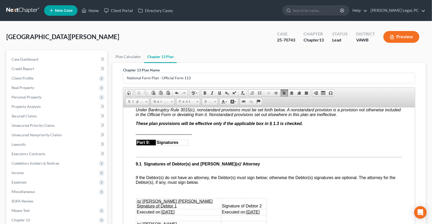
scroll to position [1144, 0]
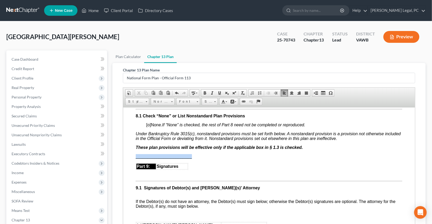
drag, startPoint x: 193, startPoint y: 197, endPoint x: 134, endPoint y: 195, distance: 58.9
paste body
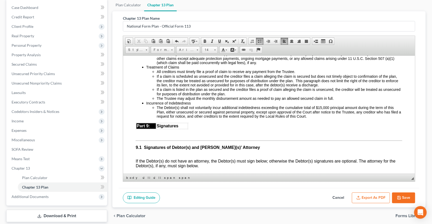
scroll to position [1215, 0]
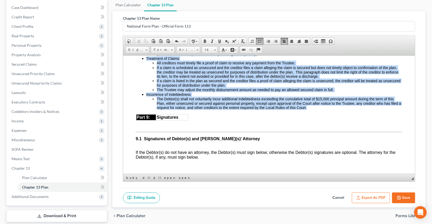
drag, startPoint x: 311, startPoint y: 151, endPoint x: 139, endPoint y: 73, distance: 189.3
click at [139, 73] on ul "3.3: Arrearage, if any, will be paid by the Trustee either pro rata with other …" at bounding box center [269, 69] width 267 height 80
click at [206, 48] on span "14" at bounding box center [207, 50] width 11 height 7
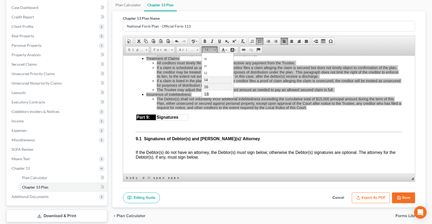
scroll to position [29, 0]
click at [206, 79] on link "16" at bounding box center [218, 76] width 30 height 7
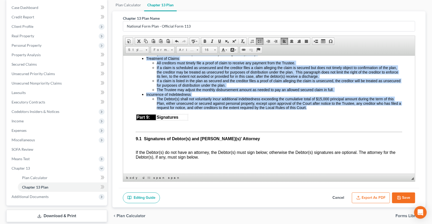
scroll to position [0, 0]
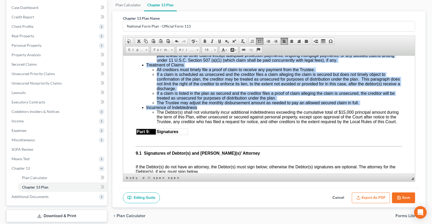
click at [220, 43] on u "$3,063.00" at bounding box center [220, 41] width 19 height 4
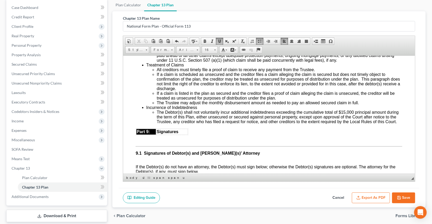
click at [397, 196] on icon "button" at bounding box center [399, 198] width 4 height 4
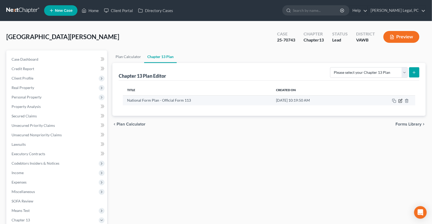
click at [399, 102] on icon "button" at bounding box center [401, 101] width 4 height 4
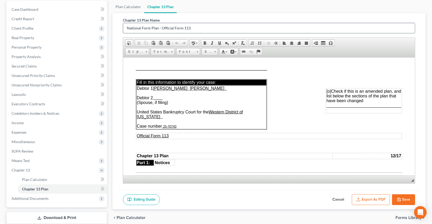
scroll to position [83, 0]
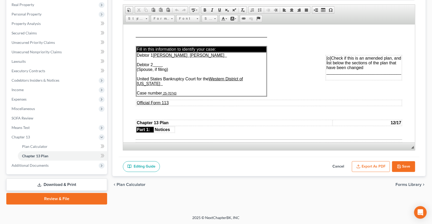
click at [374, 168] on button "Export as PDF" at bounding box center [371, 166] width 38 height 11
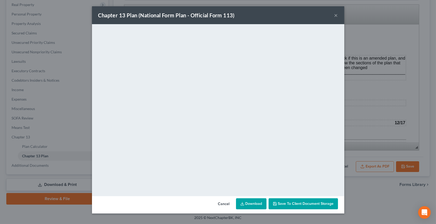
click at [336, 14] on button "×" at bounding box center [336, 15] width 4 height 6
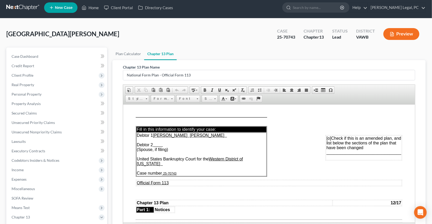
scroll to position [0, 0]
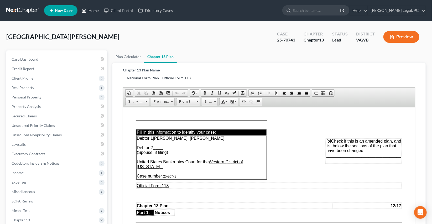
click at [94, 10] on link "Home" at bounding box center [90, 10] width 22 height 9
